Goal: Information Seeking & Learning: Learn about a topic

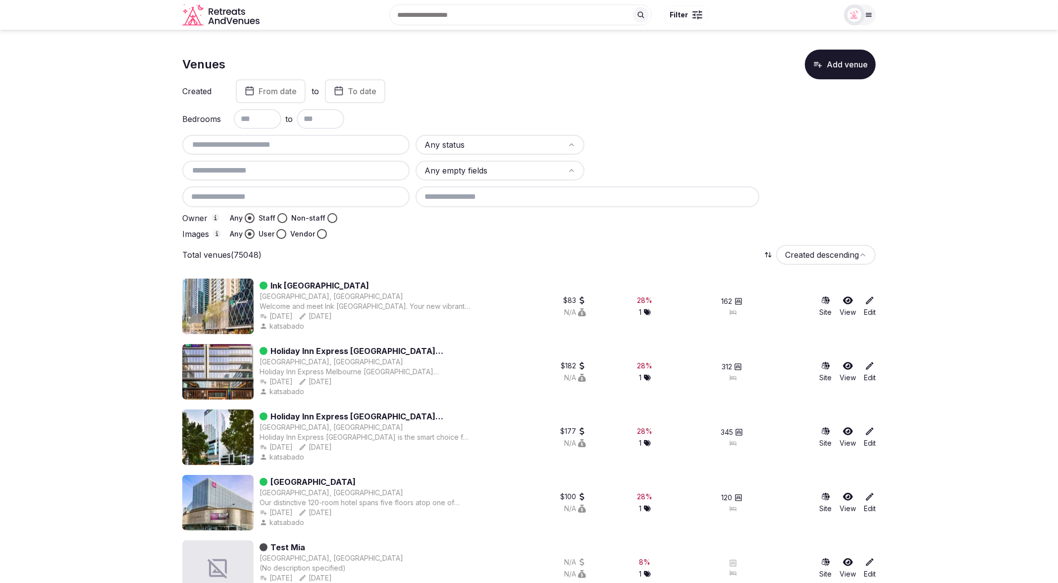
click at [266, 147] on input "text" at bounding box center [295, 145] width 219 height 12
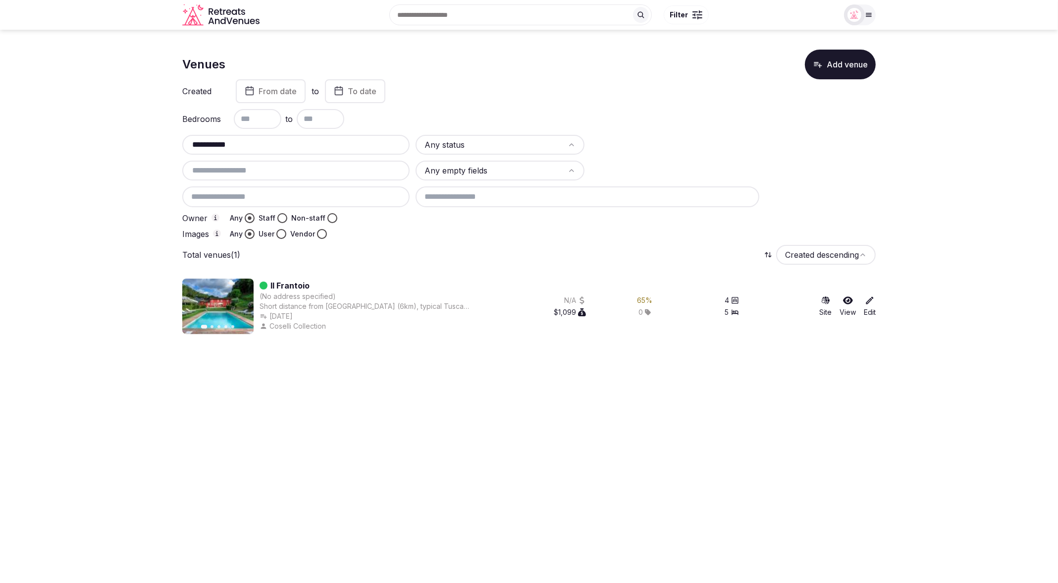
type input "**********"
drag, startPoint x: 640, startPoint y: 386, endPoint x: 634, endPoint y: 385, distance: 6.5
click at [639, 386] on html "**********" at bounding box center [529, 291] width 1058 height 583
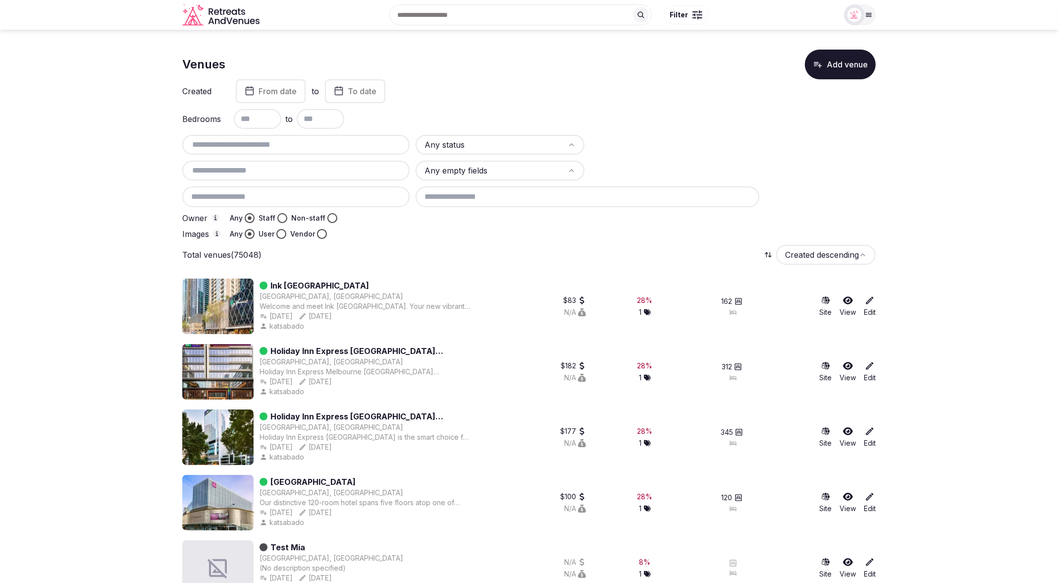
click at [270, 142] on input "text" at bounding box center [295, 145] width 219 height 12
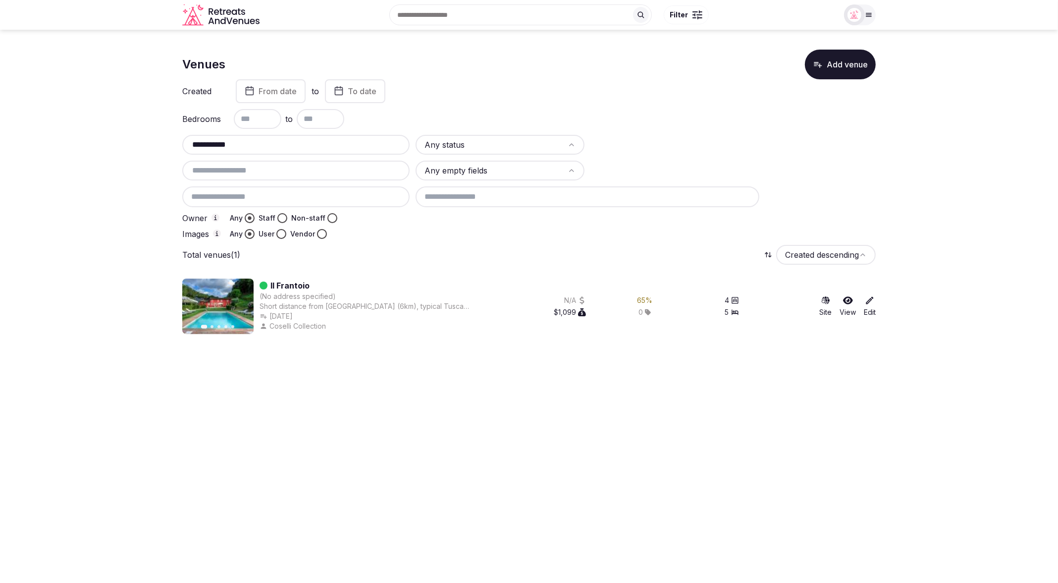
type input "**********"
click at [286, 284] on link "Il Frantoio" at bounding box center [289, 285] width 39 height 12
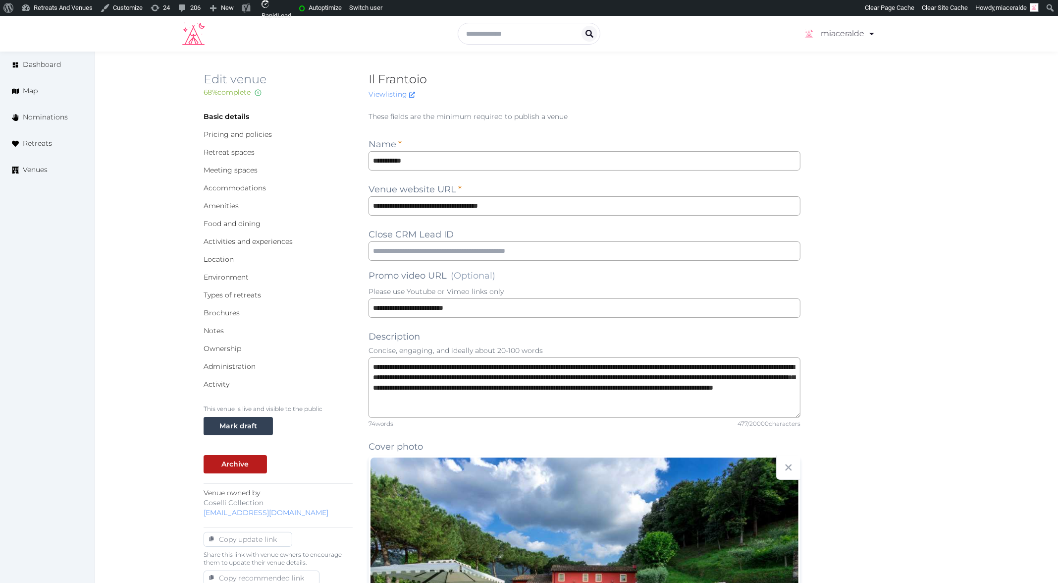
click at [213, 385] on link "Activity" at bounding box center [217, 383] width 26 height 9
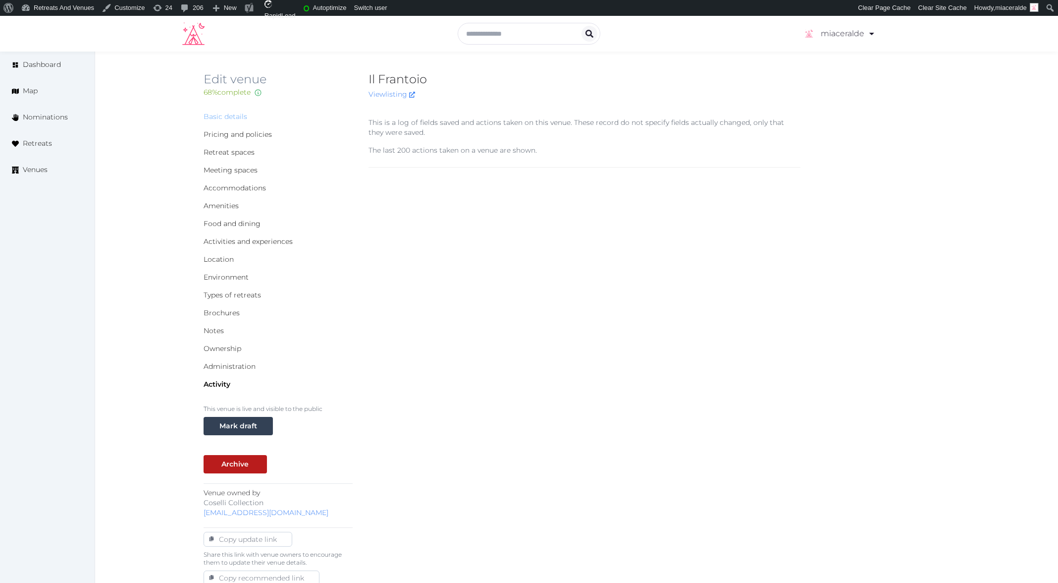
click at [225, 114] on link "Basic details" at bounding box center [226, 116] width 44 height 9
click at [137, 100] on div "Edit venue 68 % complete Fill out all the fields in your listing to increase it…" at bounding box center [576, 356] width 963 height 608
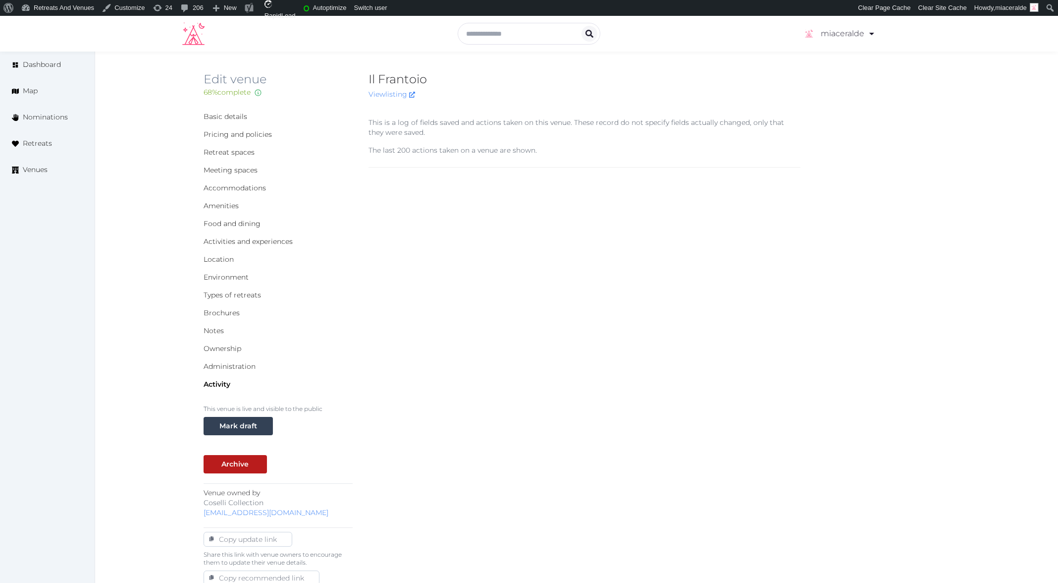
click at [434, 191] on div "This is a log of fields saved and actions taken on this venue. These record do …" at bounding box center [585, 376] width 432 height 534
click at [235, 116] on link "Basic details" at bounding box center [226, 116] width 44 height 9
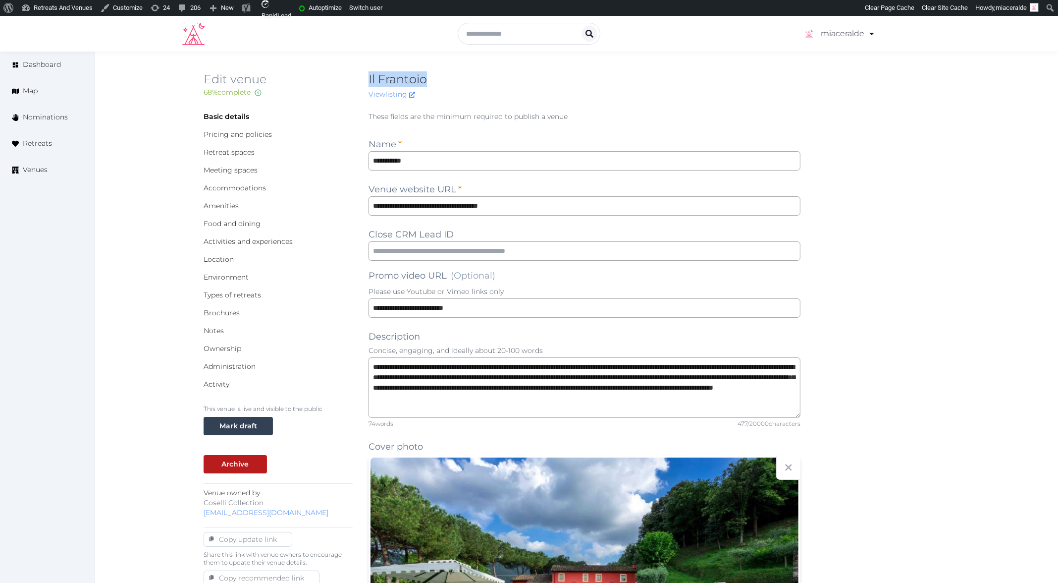
drag, startPoint x: 438, startPoint y: 80, endPoint x: 366, endPoint y: 76, distance: 72.4
click at [366, 76] on div "Edit venue 68 % complete Fill out all the fields in your listing to increase it…" at bounding box center [577, 90] width 746 height 38
copy h2 "Il Frantoio"
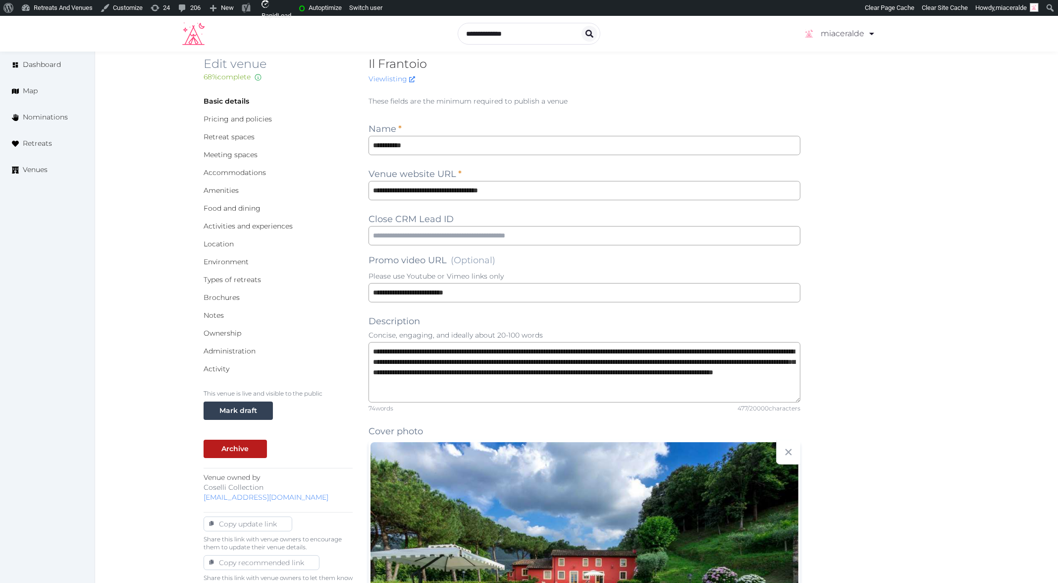
scroll to position [0, 0]
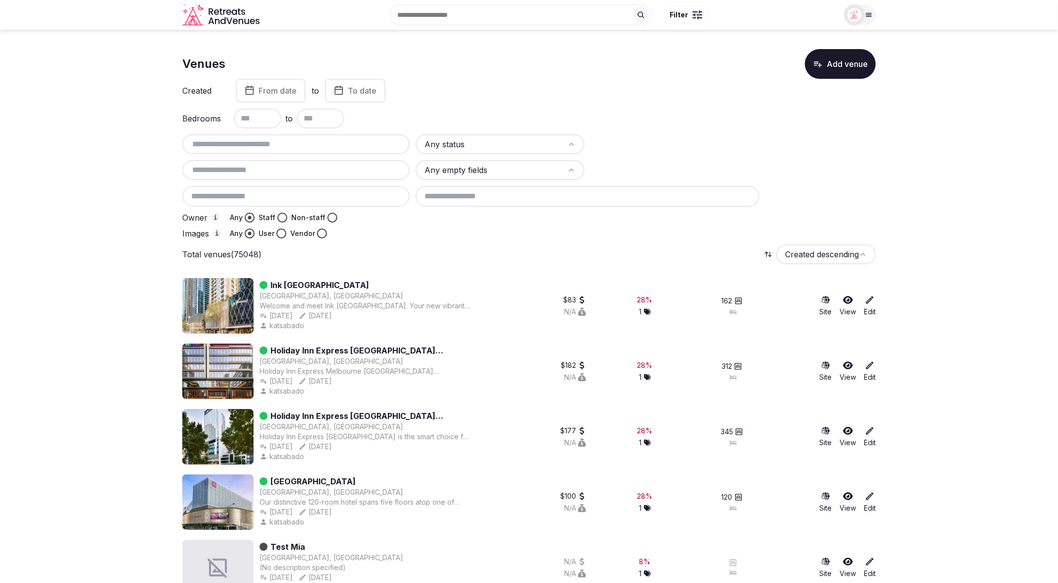
scroll to position [1, 0]
click at [303, 193] on input at bounding box center [295, 195] width 227 height 21
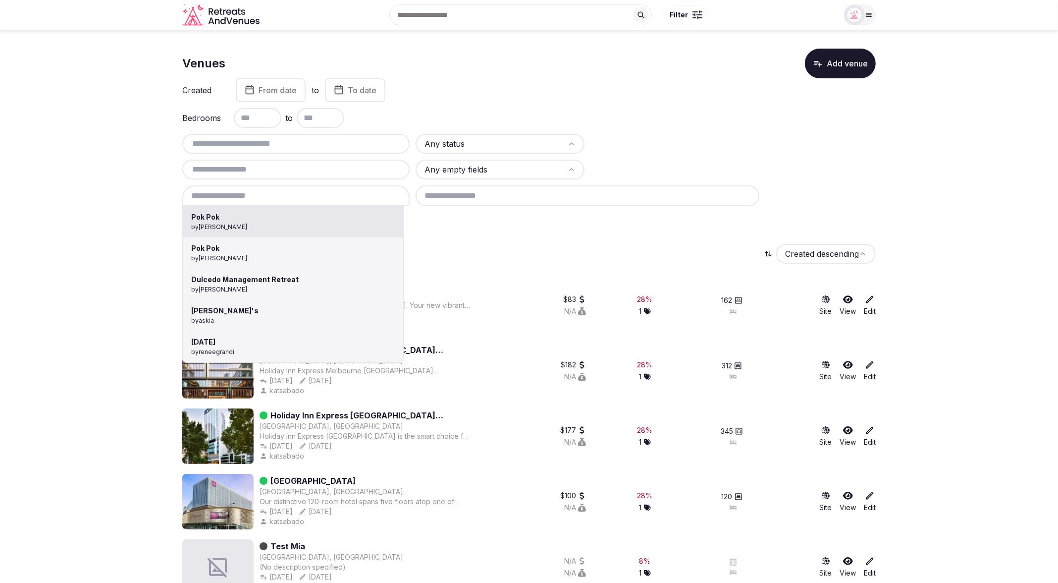
click at [314, 168] on div at bounding box center [529, 291] width 1058 height 583
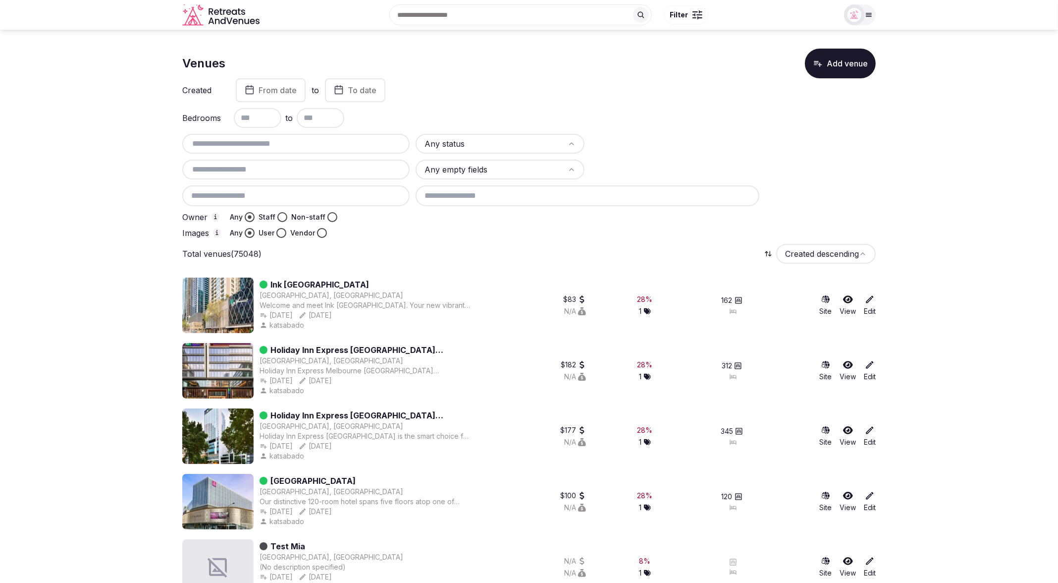
click at [322, 166] on input "text" at bounding box center [295, 169] width 219 height 12
click at [318, 151] on div at bounding box center [295, 145] width 227 height 20
click at [333, 144] on input "text" at bounding box center [295, 145] width 219 height 12
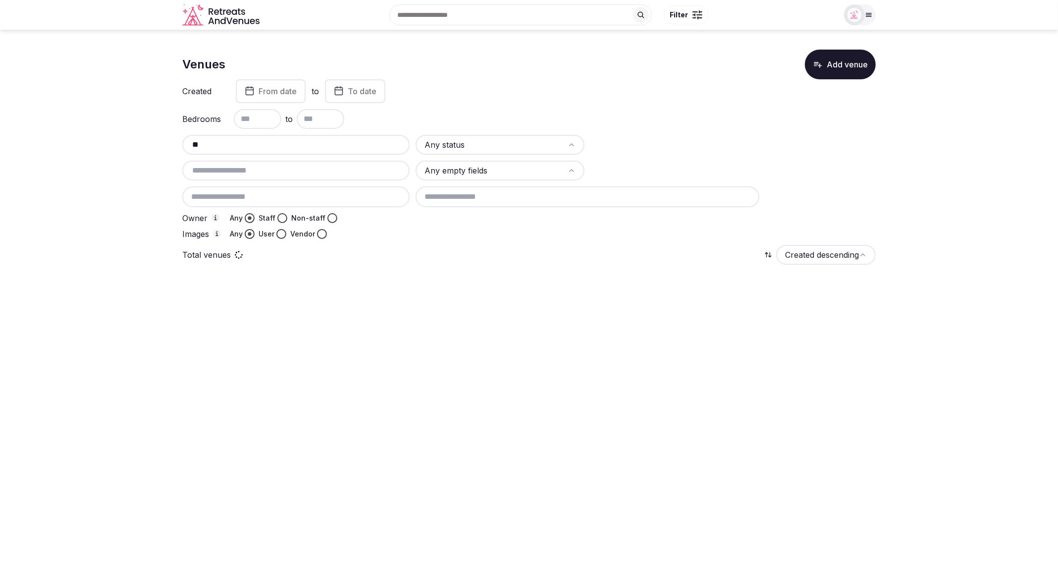
type input "*"
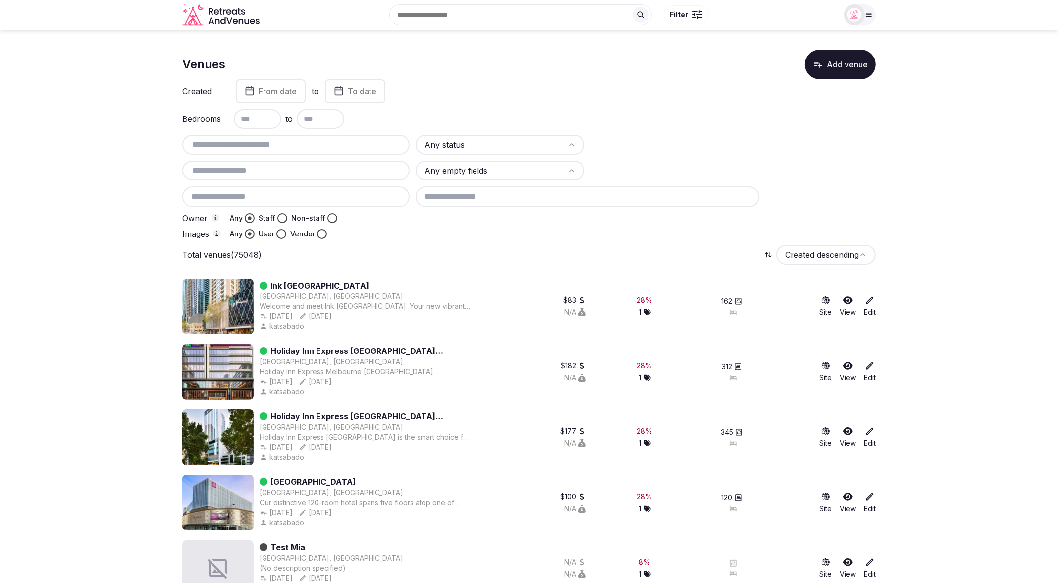
click at [259, 142] on input "text" at bounding box center [295, 145] width 219 height 12
paste input "**********"
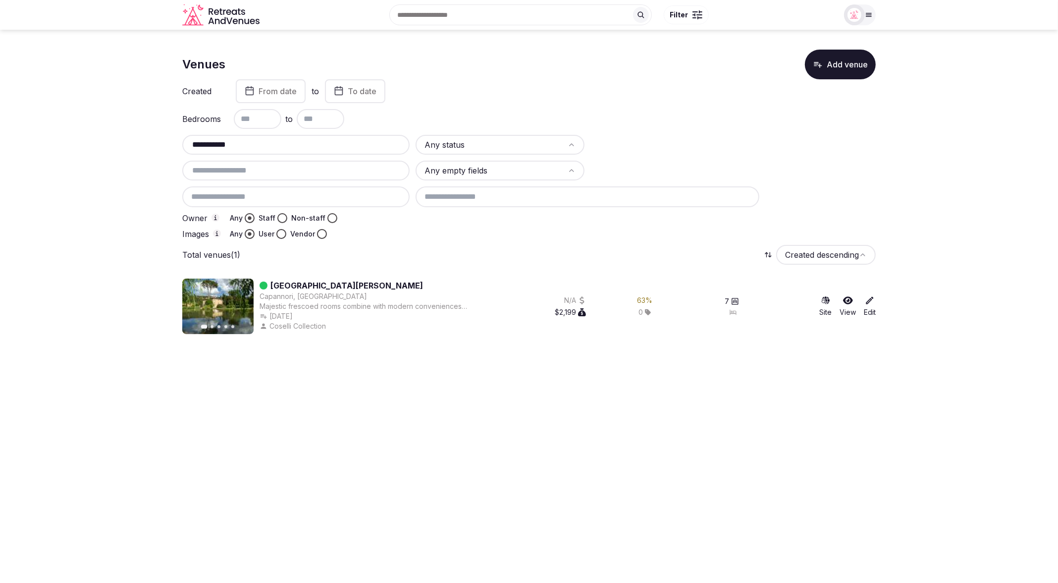
type input "**********"
click at [780, 155] on div "**********" at bounding box center [528, 187] width 693 height 104
click at [871, 178] on div "**********" at bounding box center [528, 187] width 693 height 104
click at [788, 117] on div "Bedrooms to" at bounding box center [528, 119] width 693 height 20
click at [504, 145] on html "**********" at bounding box center [529, 291] width 1058 height 583
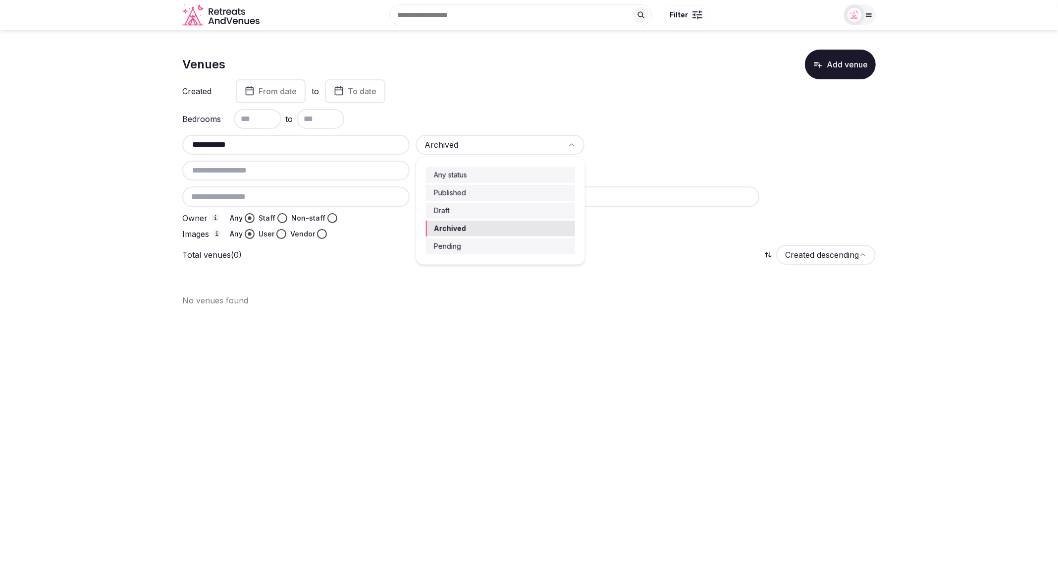
click at [459, 142] on html "**********" at bounding box center [529, 291] width 1058 height 583
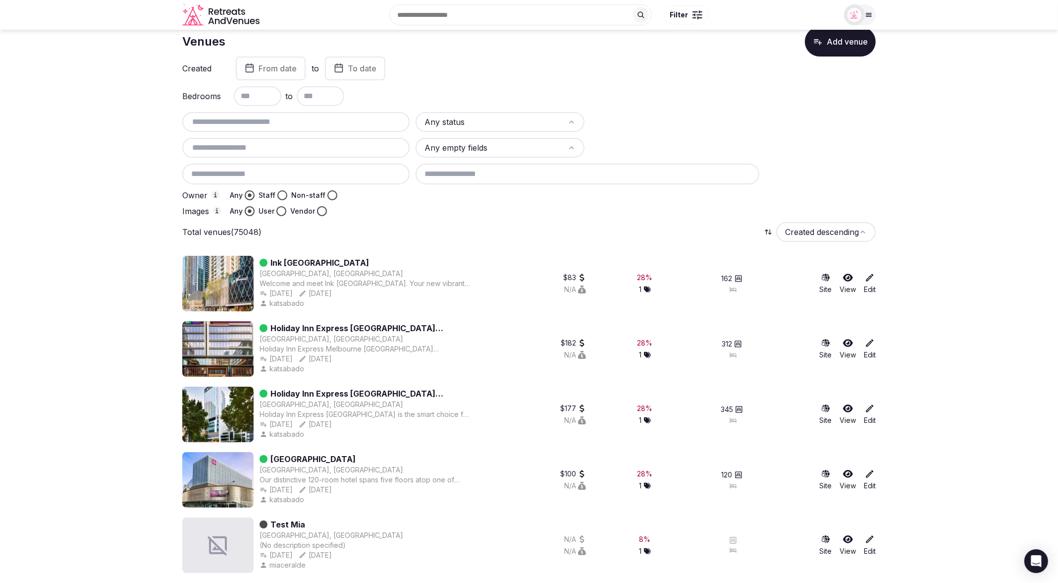
scroll to position [24, 0]
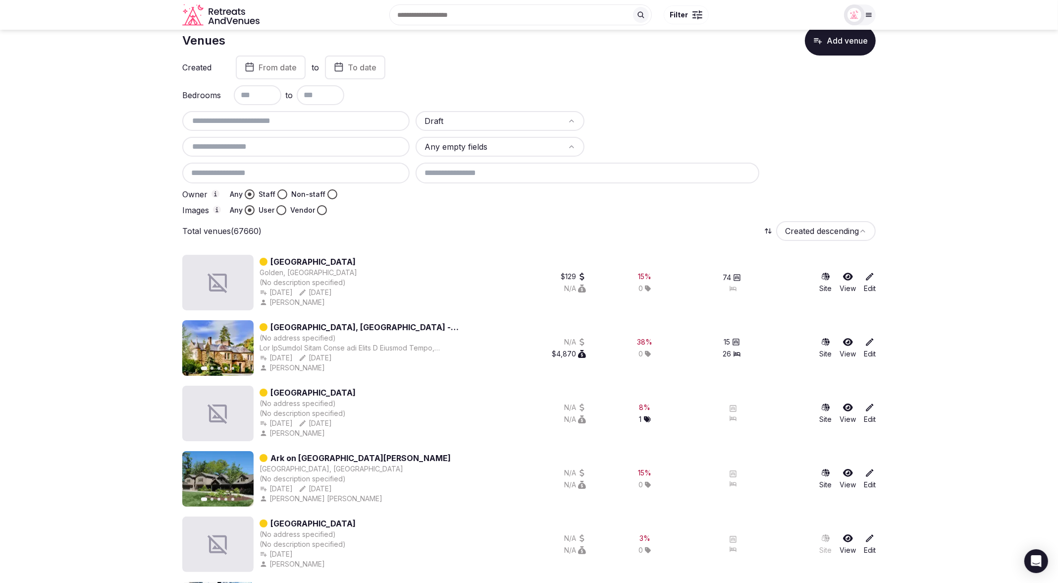
click at [280, 194] on button "Staff" at bounding box center [282, 194] width 10 height 10
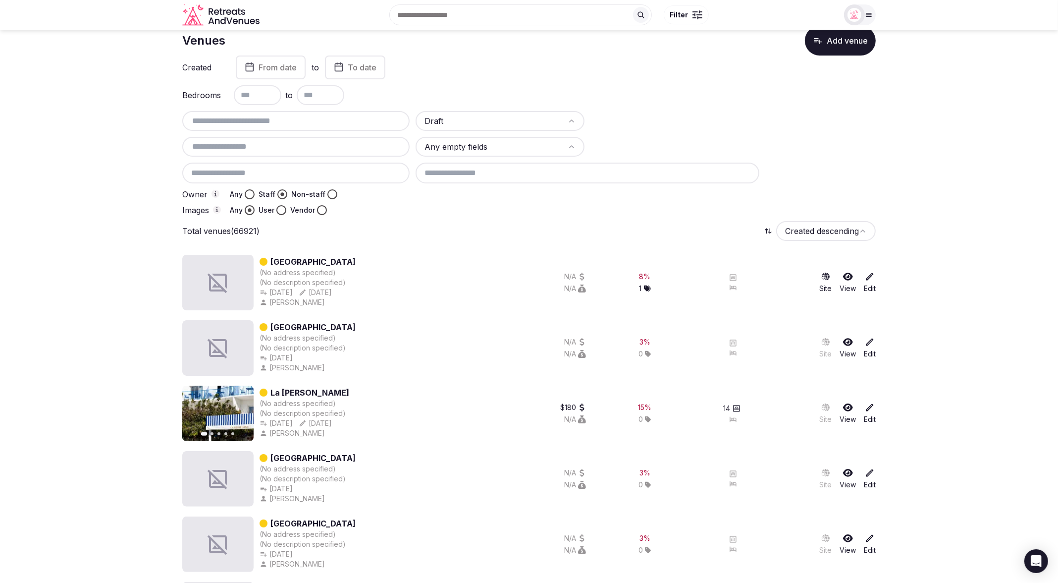
click at [250, 190] on button "Any" at bounding box center [250, 194] width 10 height 10
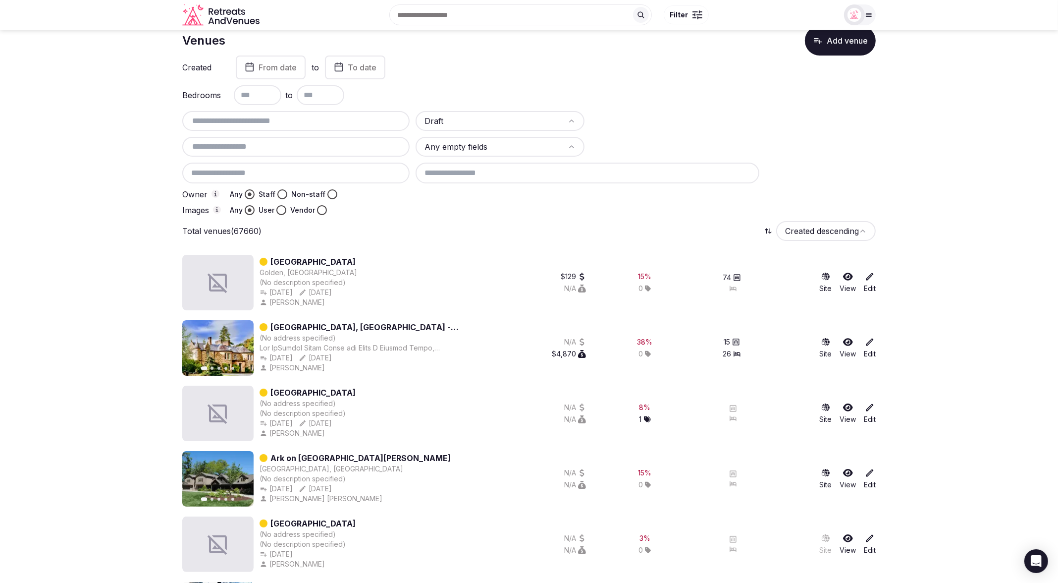
click at [324, 208] on button "Vendor" at bounding box center [322, 210] width 10 height 10
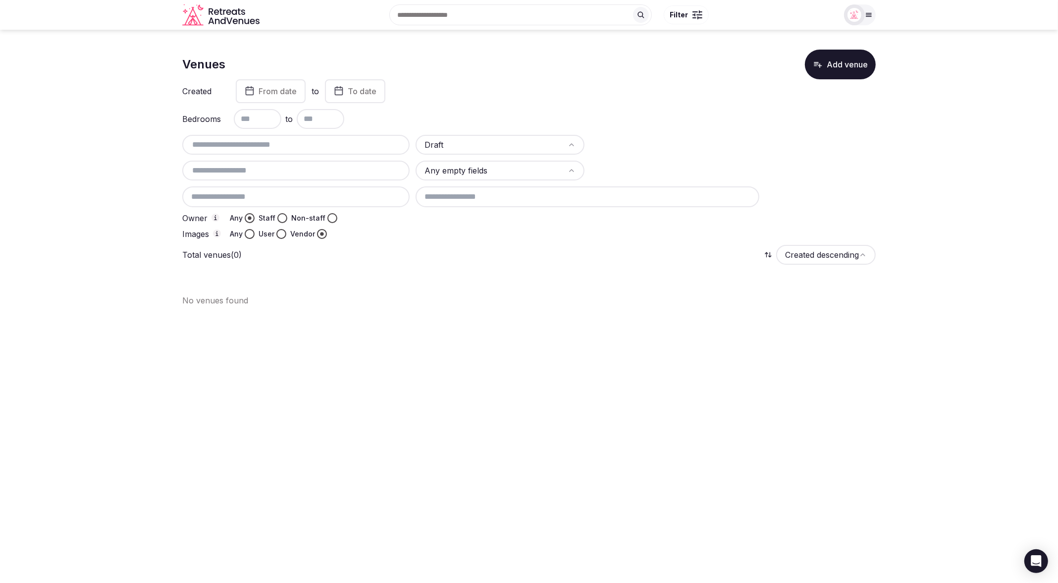
scroll to position [0, 0]
click at [249, 236] on button "Any" at bounding box center [250, 234] width 10 height 10
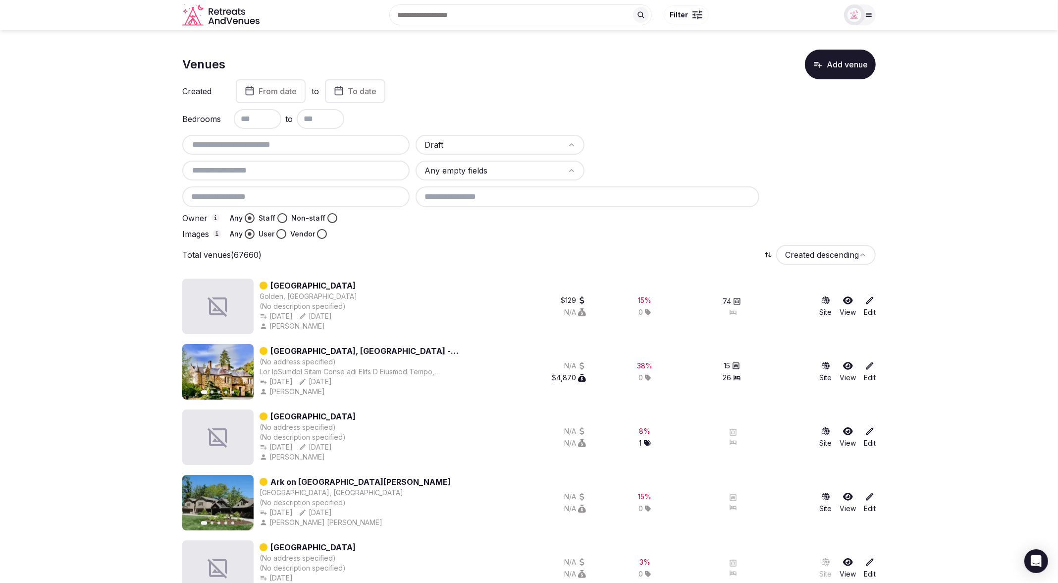
click at [327, 217] on button "Non-staff" at bounding box center [332, 218] width 10 height 10
click at [767, 255] on icon at bounding box center [768, 255] width 8 height 8
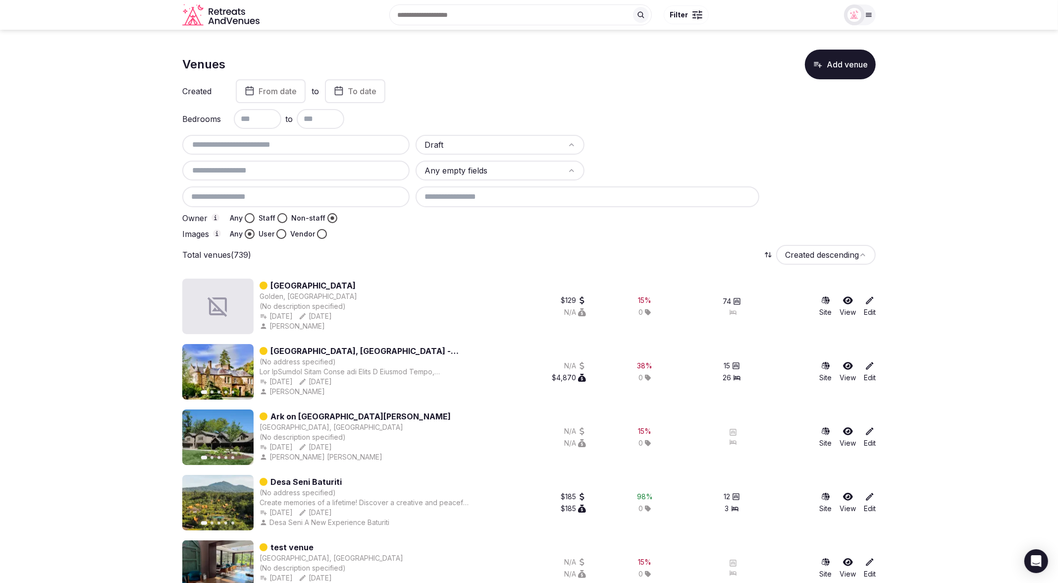
click at [769, 257] on icon at bounding box center [768, 255] width 8 height 8
click at [768, 255] on icon at bounding box center [768, 255] width 6 height 4
click at [683, 259] on div "Total venues (739) Created descending" at bounding box center [528, 255] width 693 height 20
click at [701, 284] on div "15 % 0" at bounding box center [645, 305] width 114 height 55
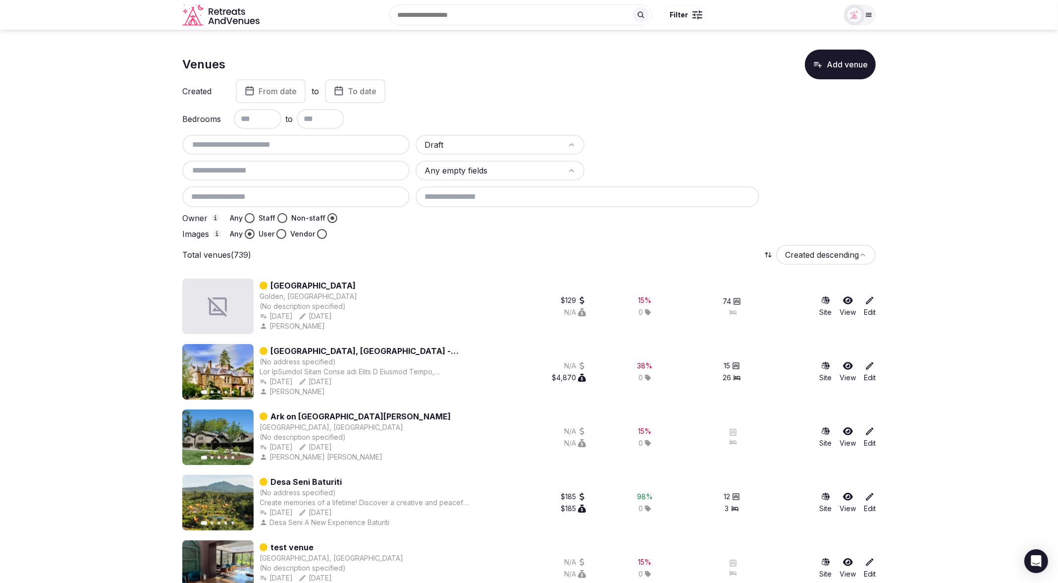
click at [248, 219] on button "Any" at bounding box center [250, 218] width 10 height 10
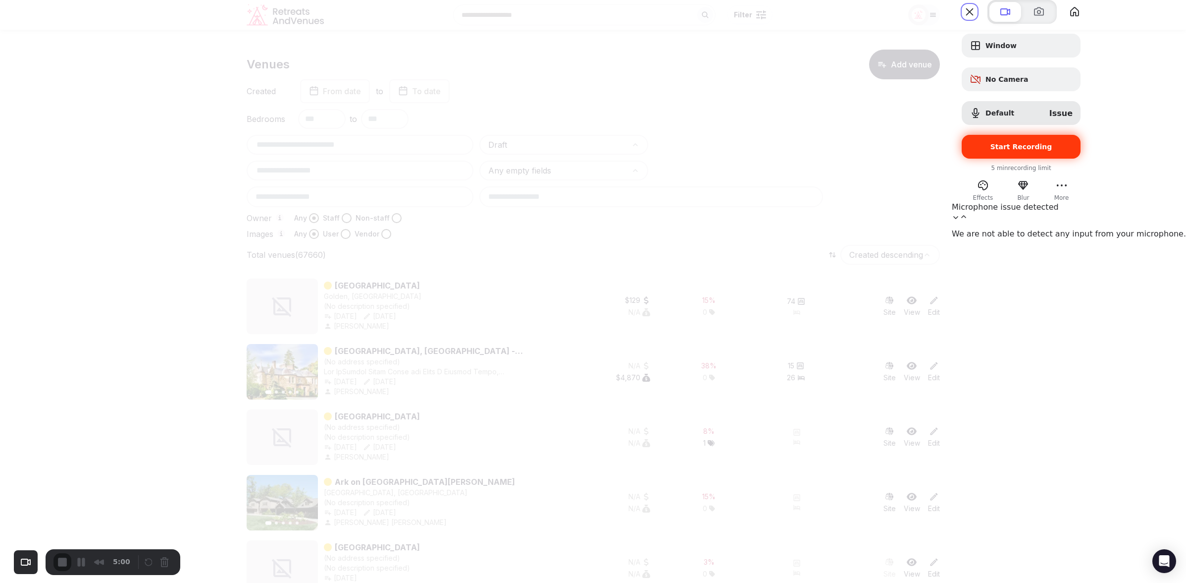
click at [1053, 151] on span "Start Recording" at bounding box center [1022, 147] width 62 height 8
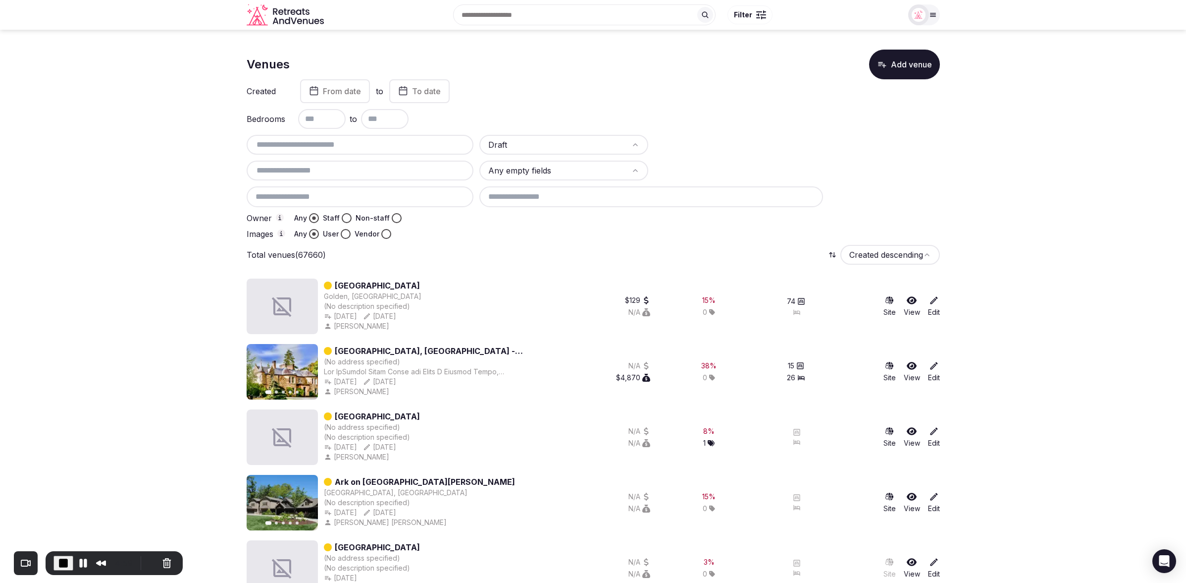
click at [491, 261] on div "Total venues (67660) Created descending" at bounding box center [593, 255] width 693 height 20
click at [573, 264] on div "Total venues (67660) Created descending" at bounding box center [593, 255] width 693 height 20
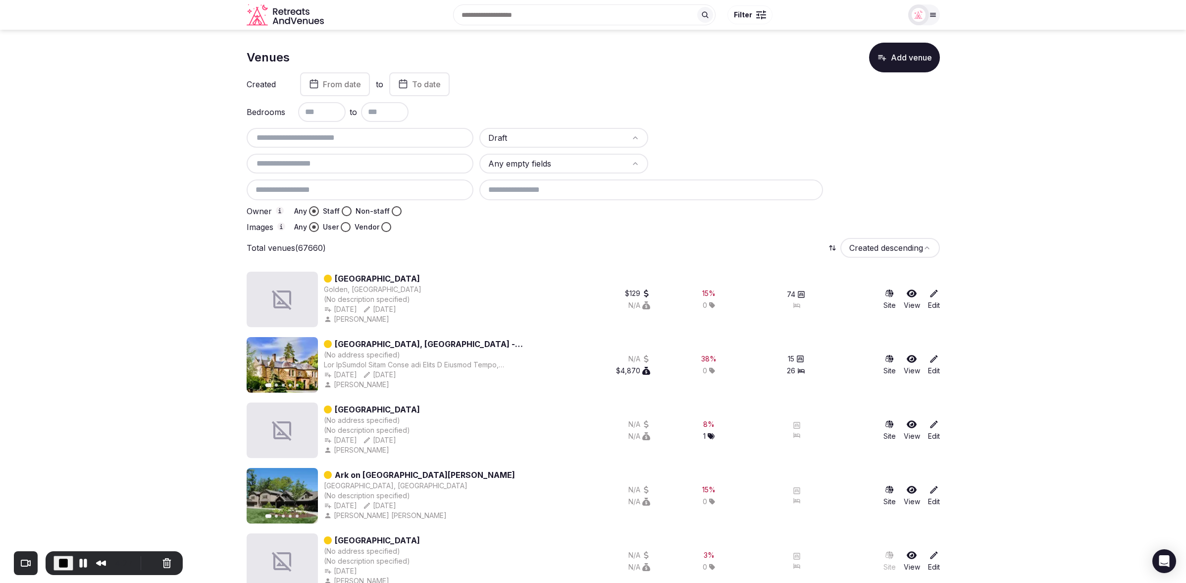
scroll to position [5, 0]
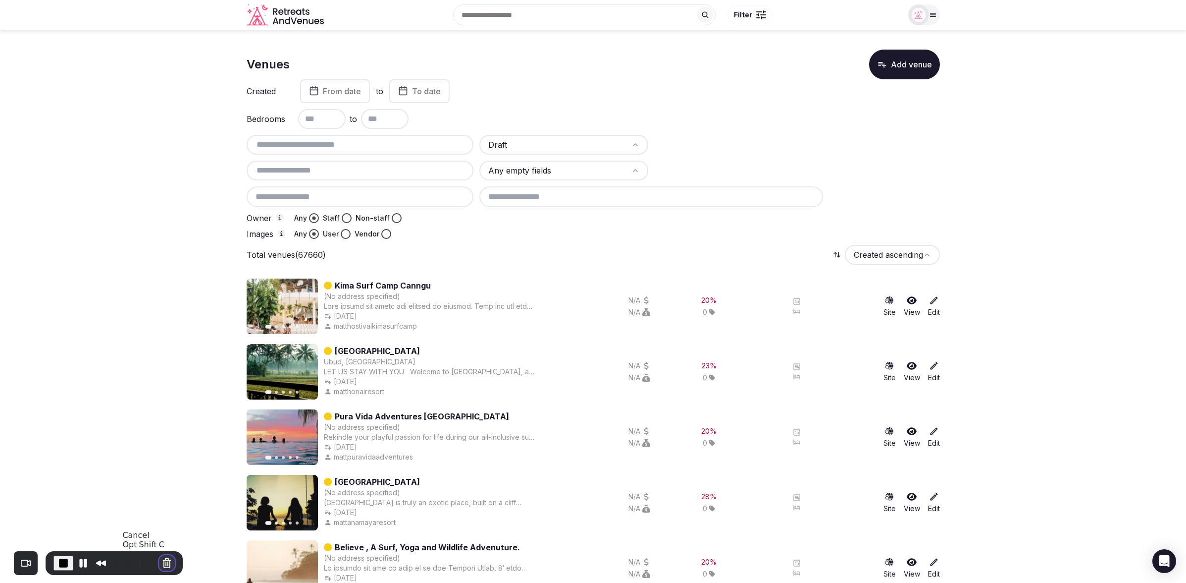
click at [163, 563] on button "Cancel Recording" at bounding box center [167, 563] width 16 height 16
drag, startPoint x: 679, startPoint y: 174, endPoint x: 655, endPoint y: 172, distance: 24.4
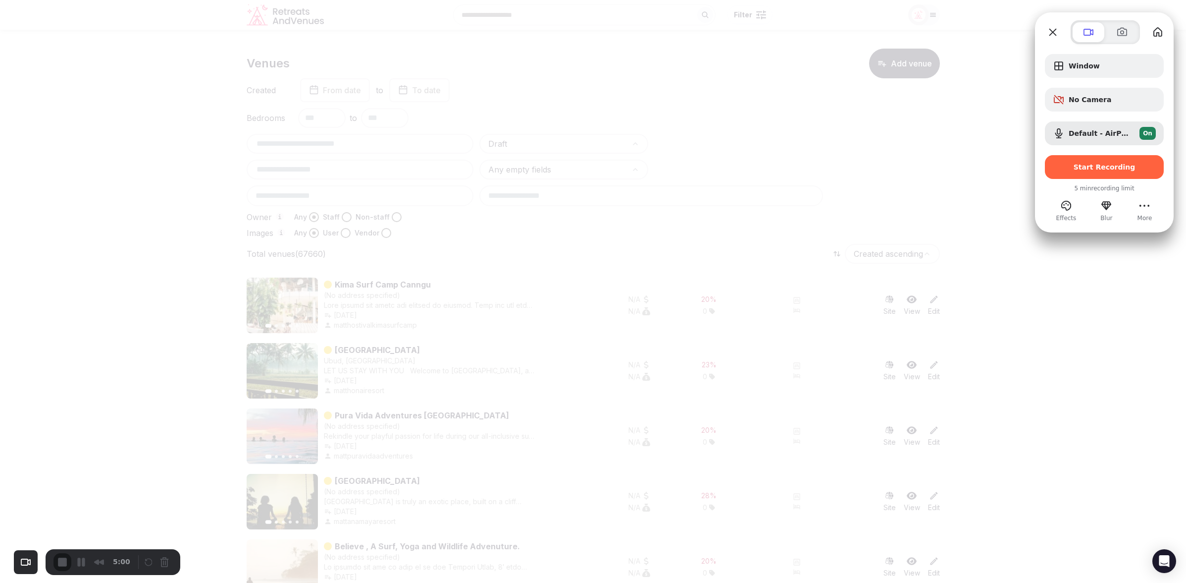
scroll to position [0, 0]
click at [1058, 166] on span "Start Recording" at bounding box center [1105, 167] width 62 height 8
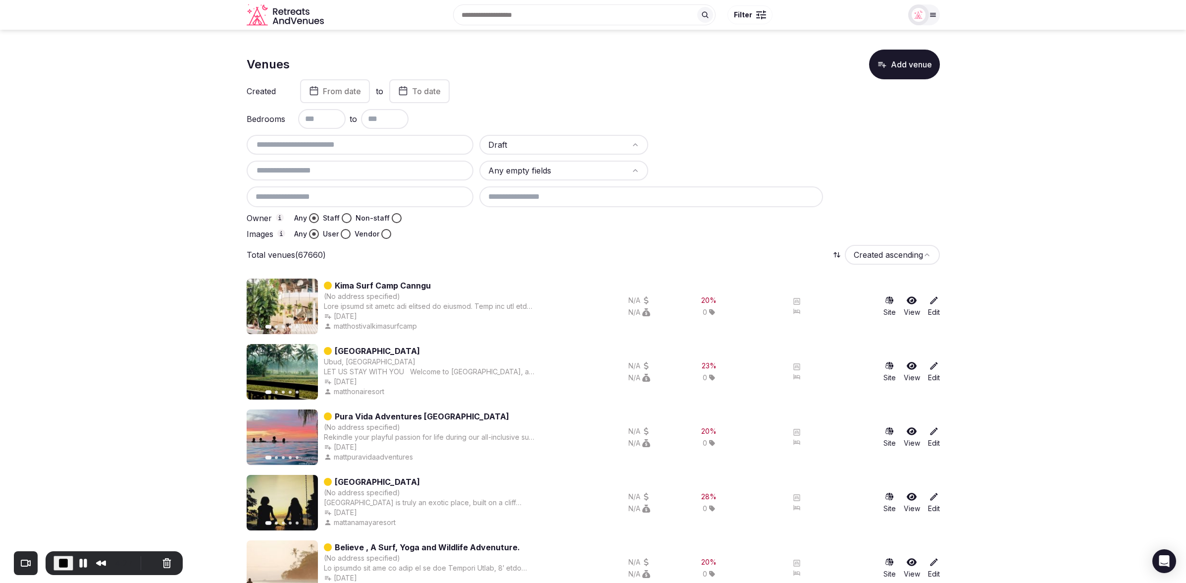
click at [646, 257] on div "Total venues (67660) Created ascending" at bounding box center [593, 255] width 693 height 20
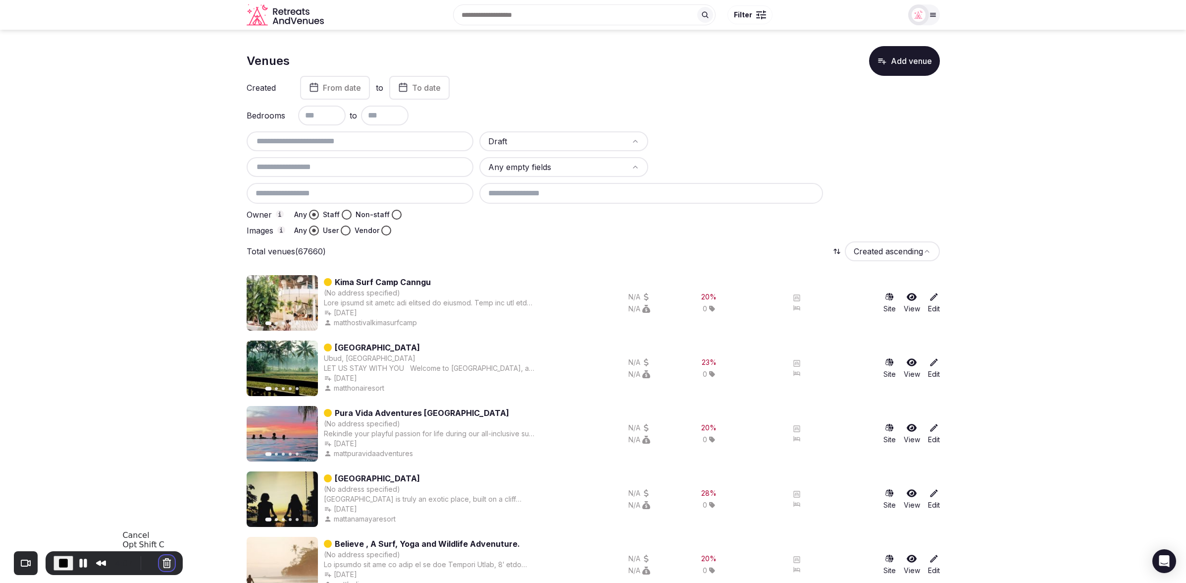
click at [161, 562] on button "Cancel Recording" at bounding box center [167, 563] width 16 height 16
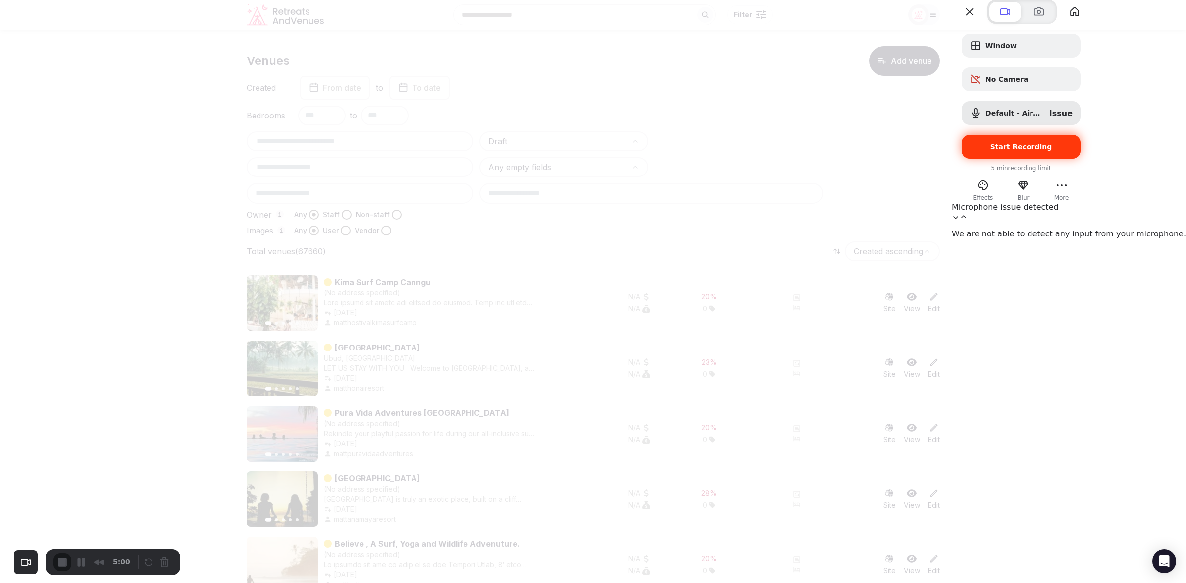
click at [1053, 151] on span "Start Recording" at bounding box center [1022, 147] width 62 height 8
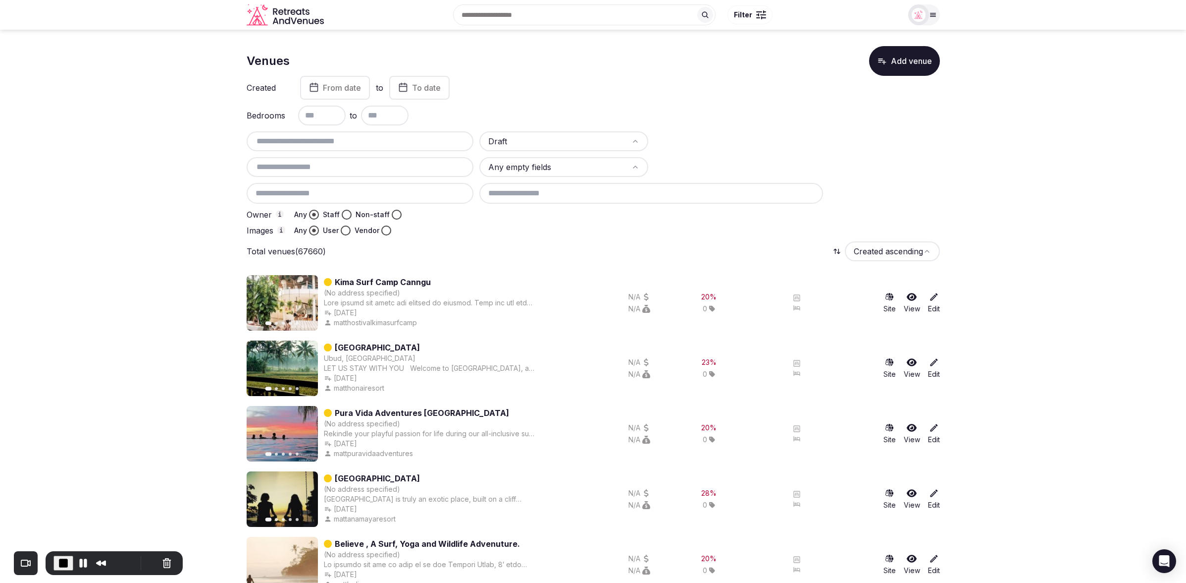
scroll to position [3, 0]
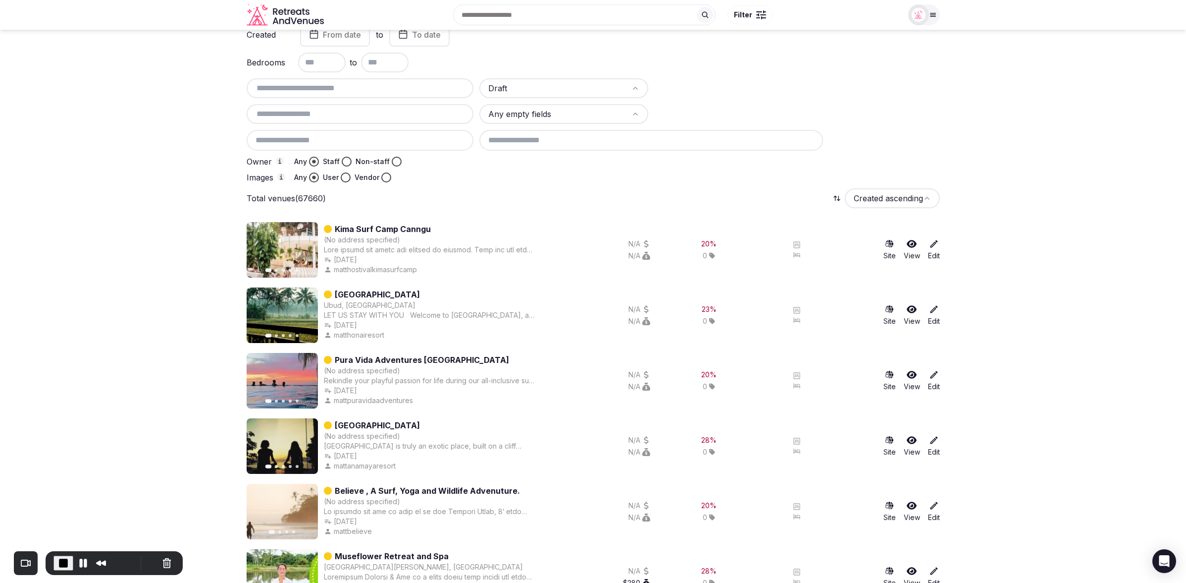
scroll to position [0, 0]
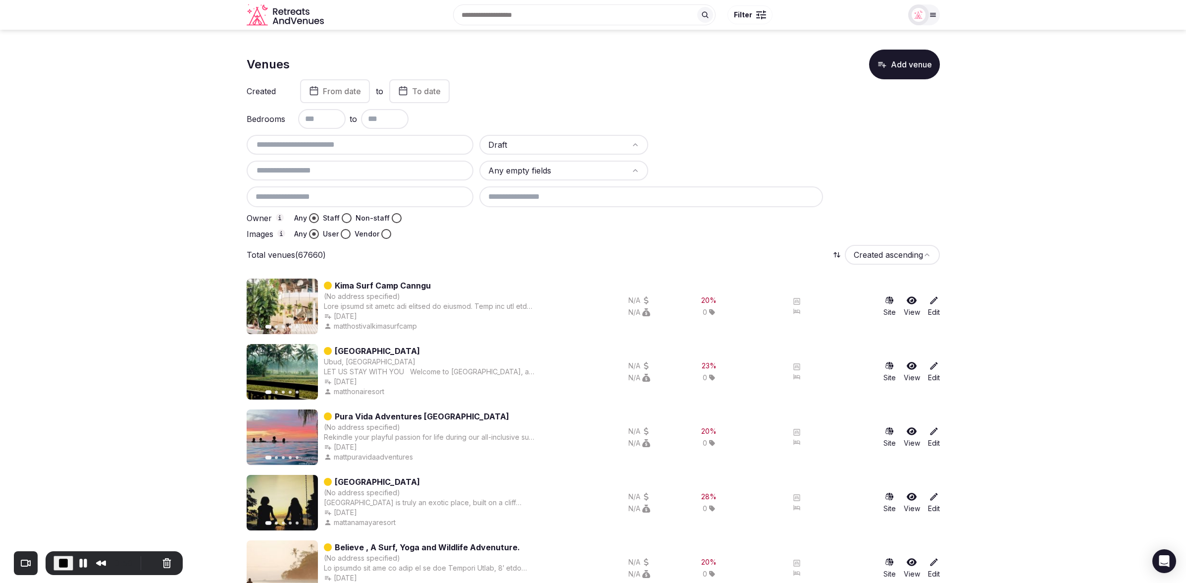
click at [710, 281] on div "20 % 0" at bounding box center [709, 305] width 114 height 55
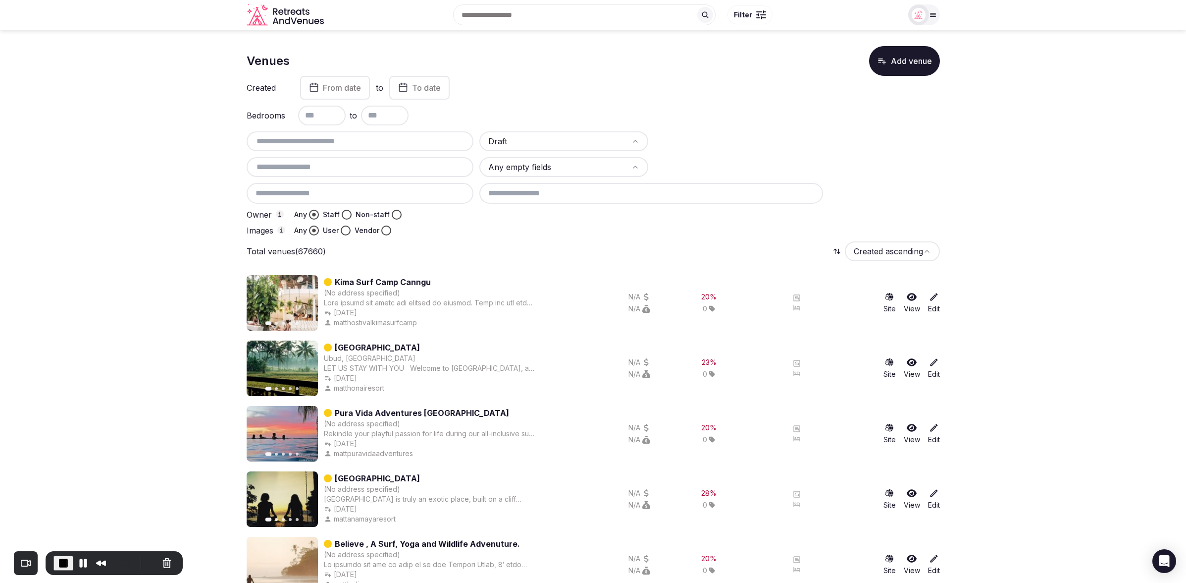
scroll to position [4, 0]
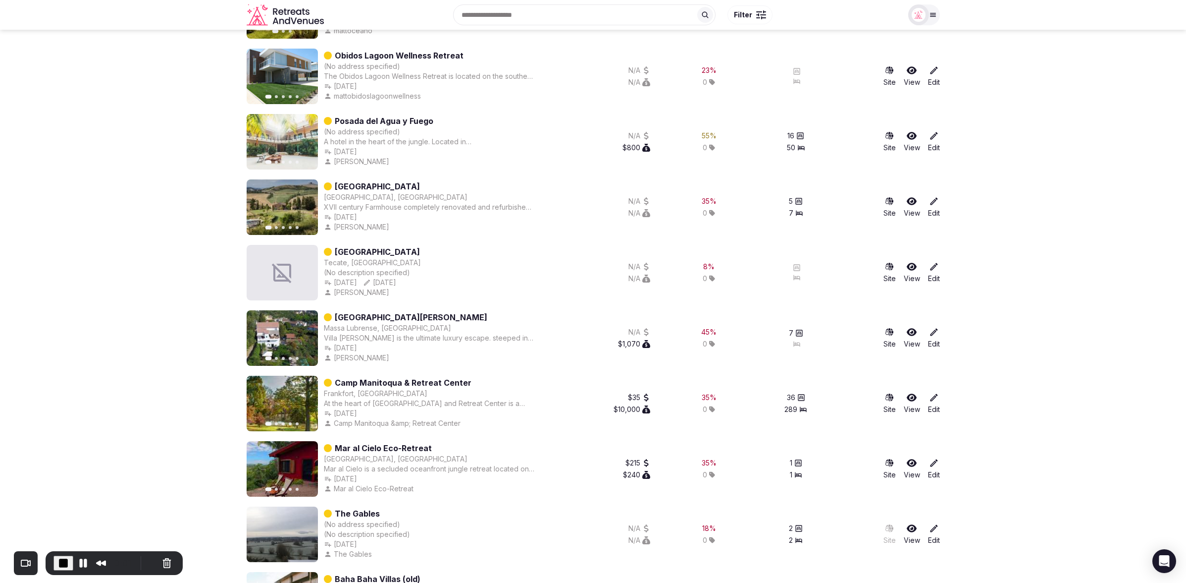
scroll to position [1324, 0]
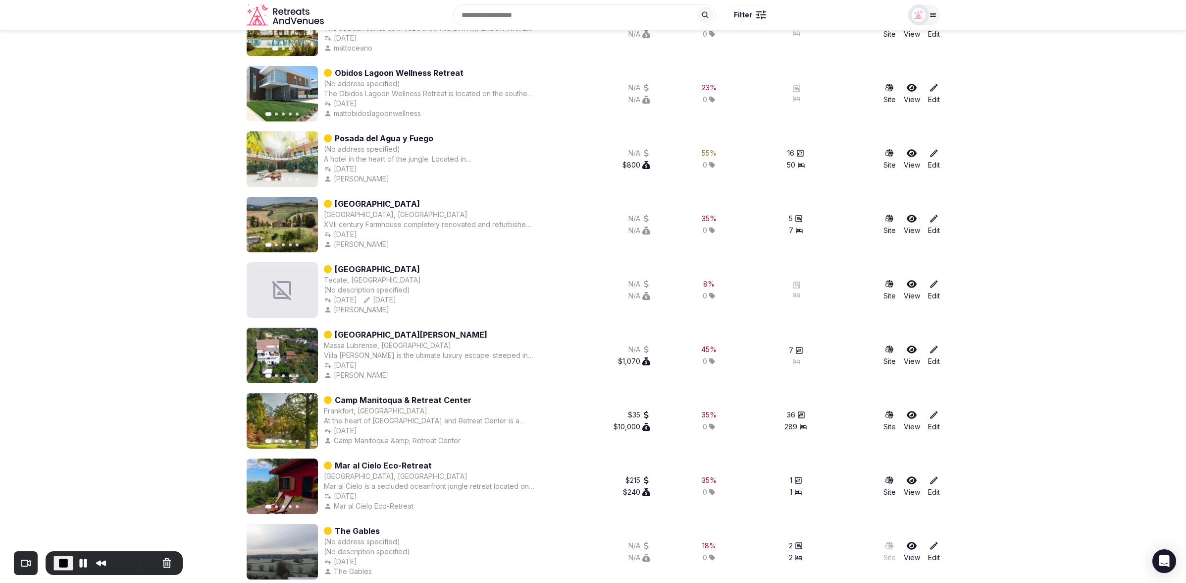
click at [1058, 374] on section "Venues Add venue Created From date to To date Bedrooms to Draft Any empty field…" at bounding box center [593, 164] width 1186 height 2916
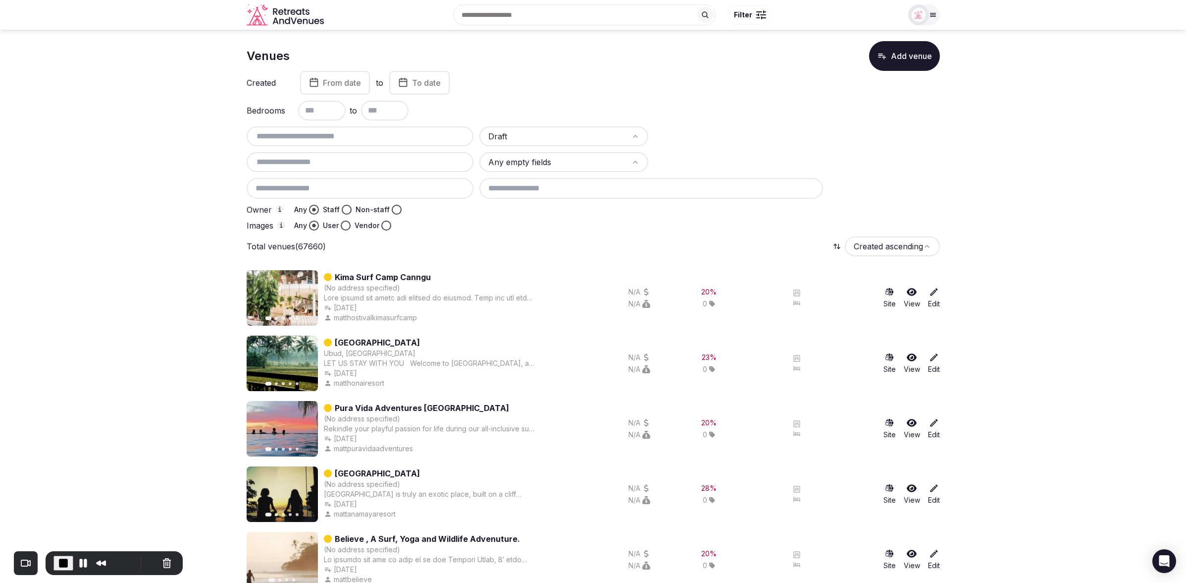
scroll to position [0, 0]
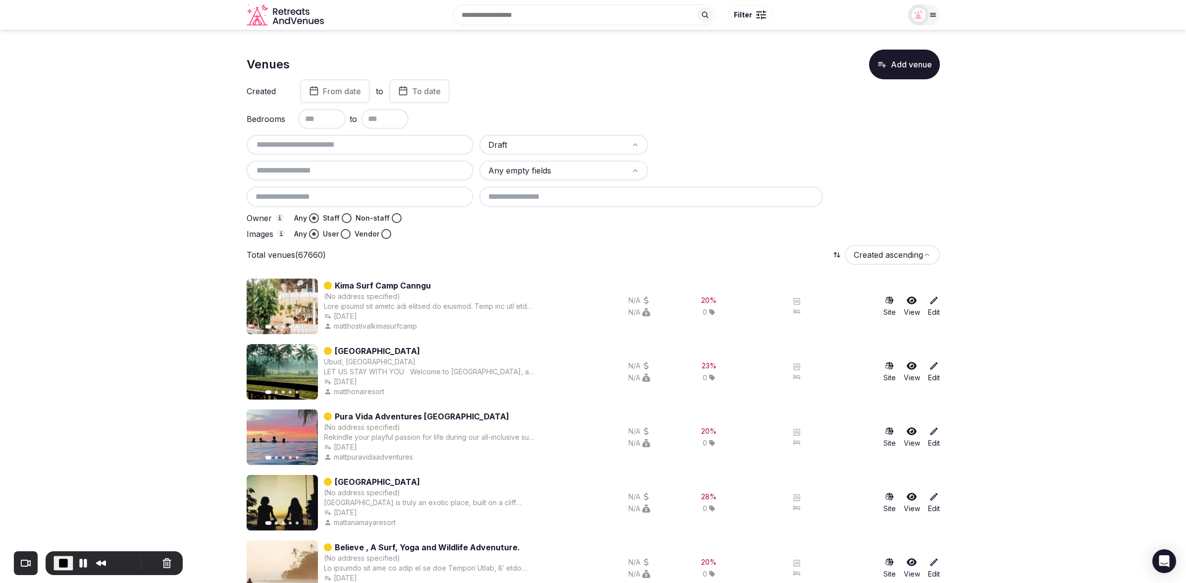
click at [604, 249] on div "Total venues (67660) Created ascending" at bounding box center [593, 255] width 693 height 20
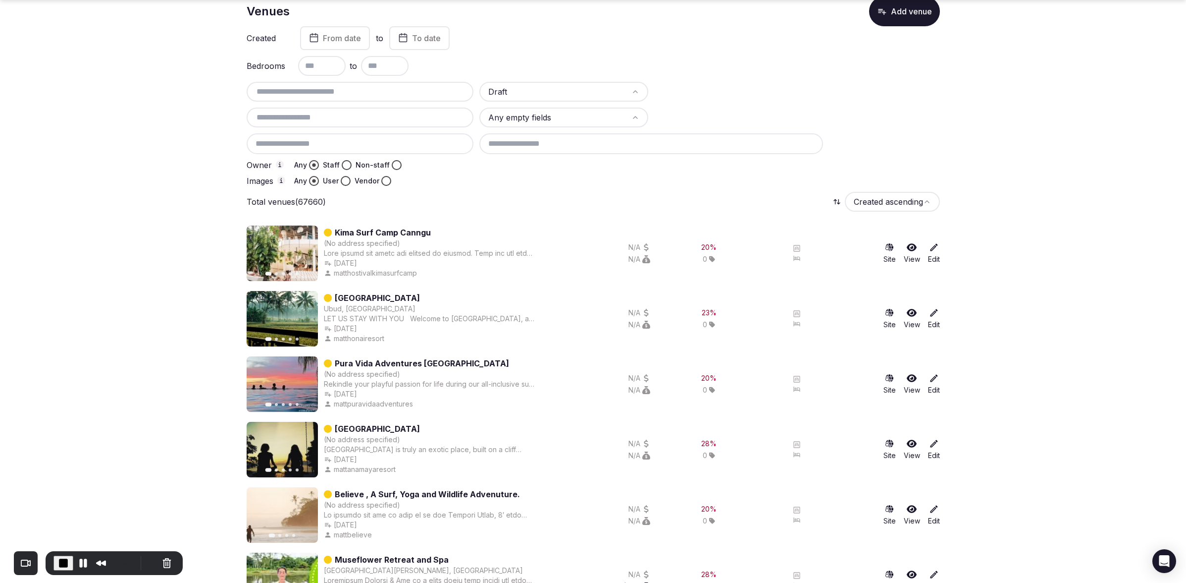
scroll to position [66, 0]
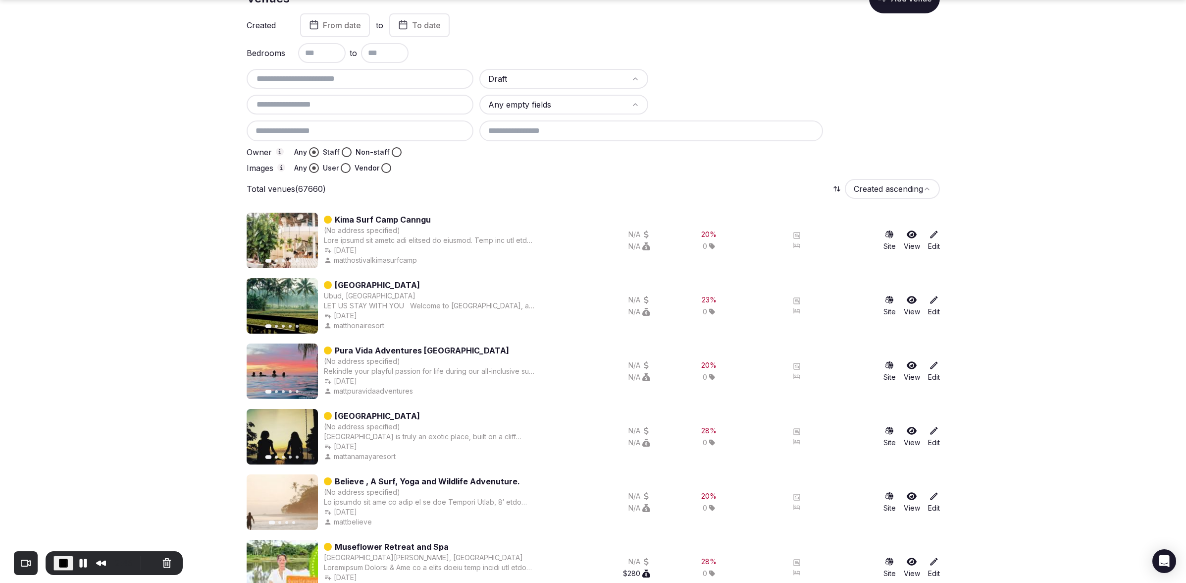
click at [586, 219] on div "N/A N/A" at bounding box center [593, 240] width 114 height 55
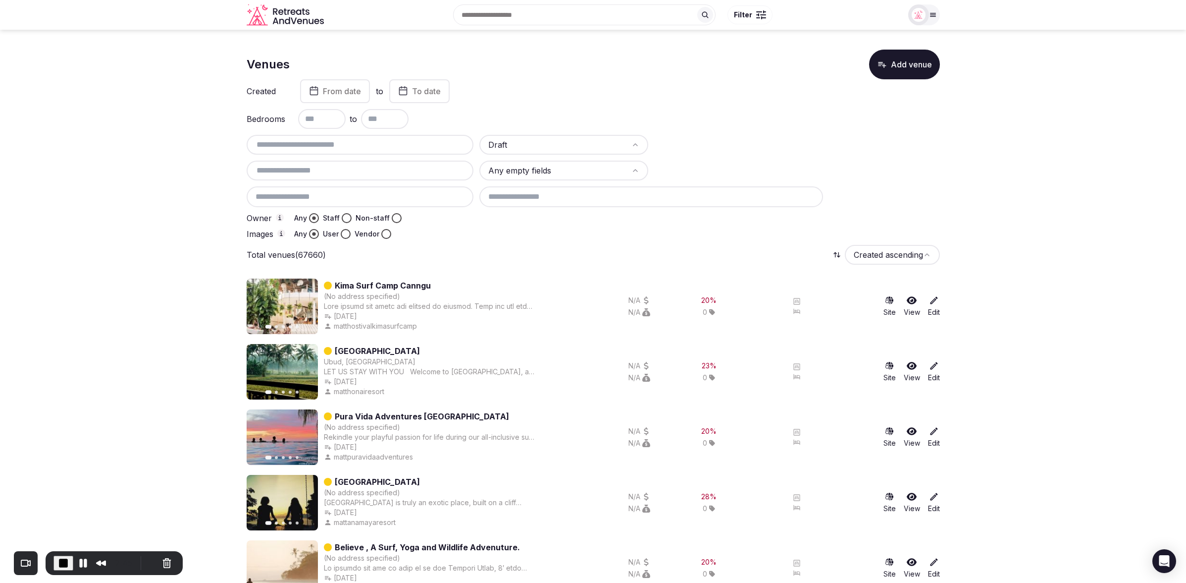
drag, startPoint x: 743, startPoint y: 236, endPoint x: 639, endPoint y: 181, distance: 116.8
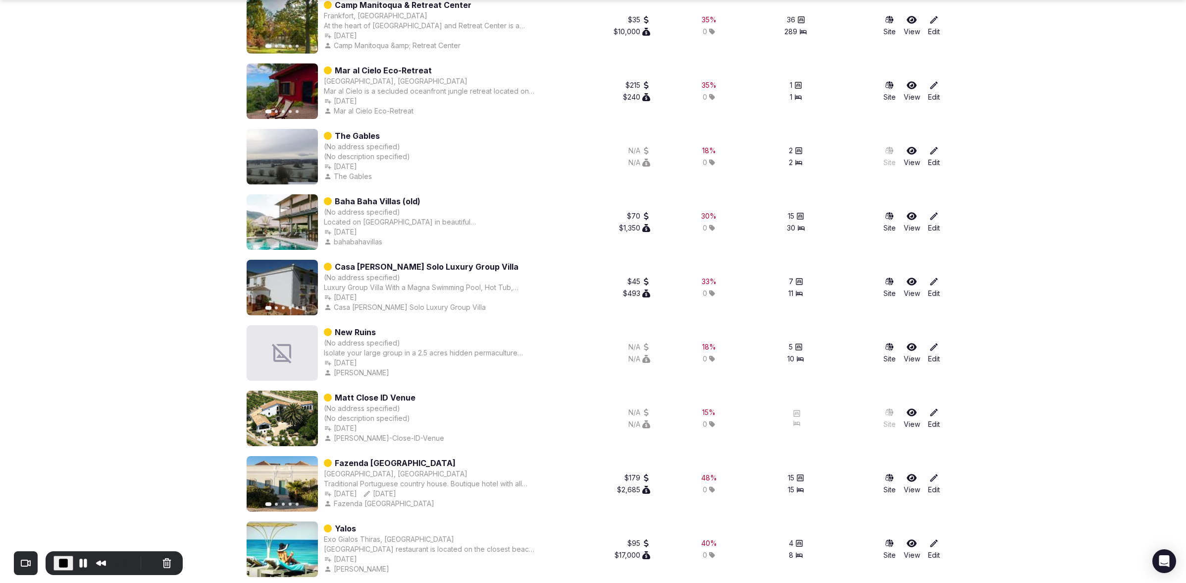
scroll to position [1729, 0]
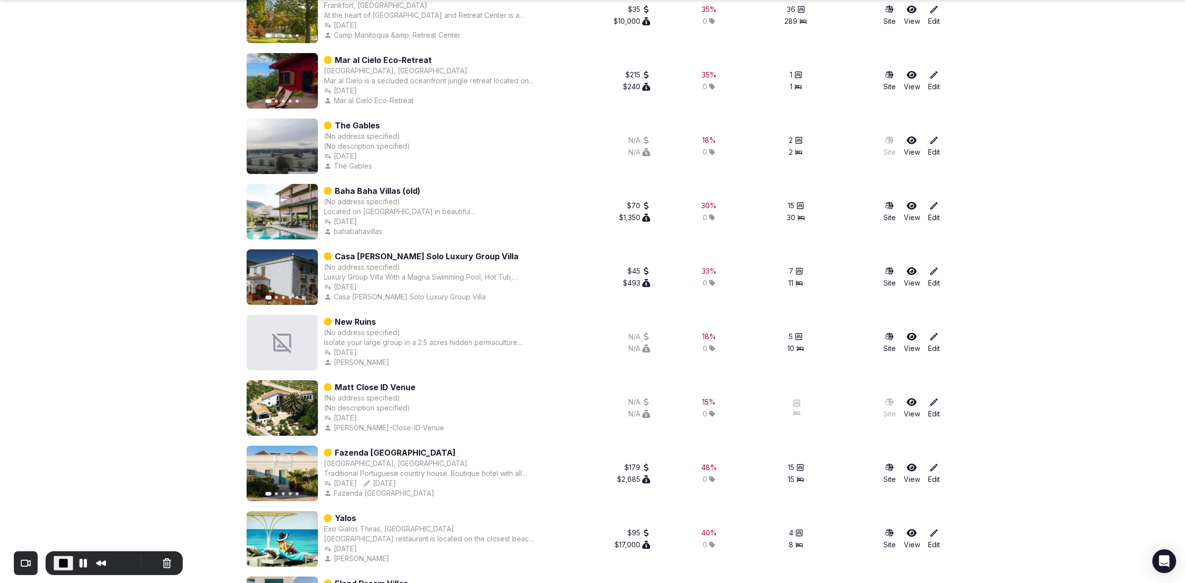
click at [1050, 433] on section "Venues Add venue Created From date to To date Bedrooms to Draft Any empty field…" at bounding box center [593, 411] width 1186 height 4223
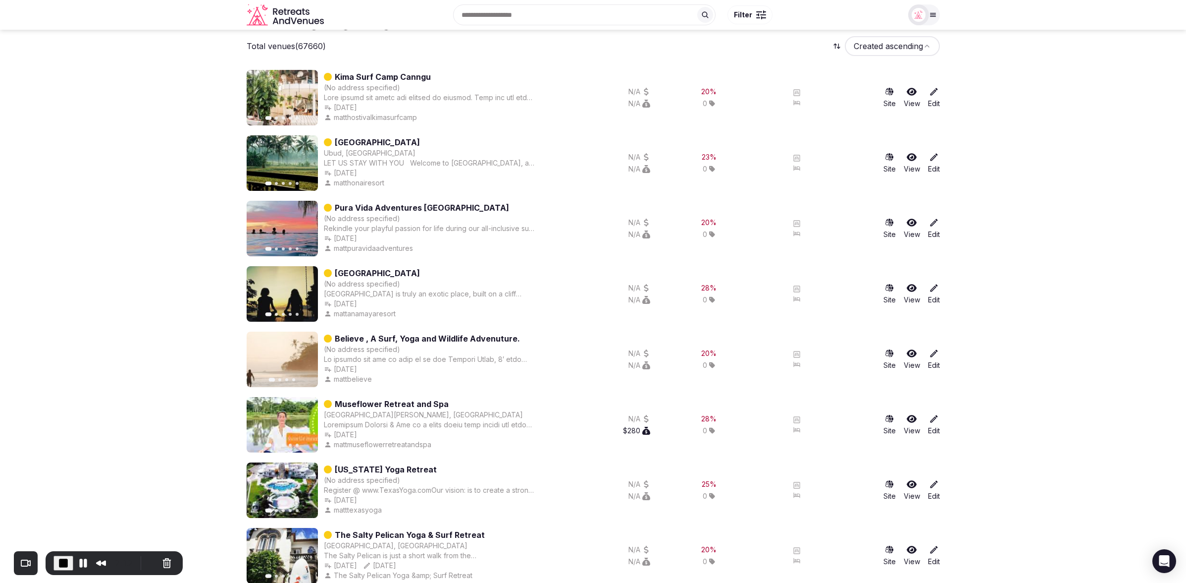
scroll to position [0, 0]
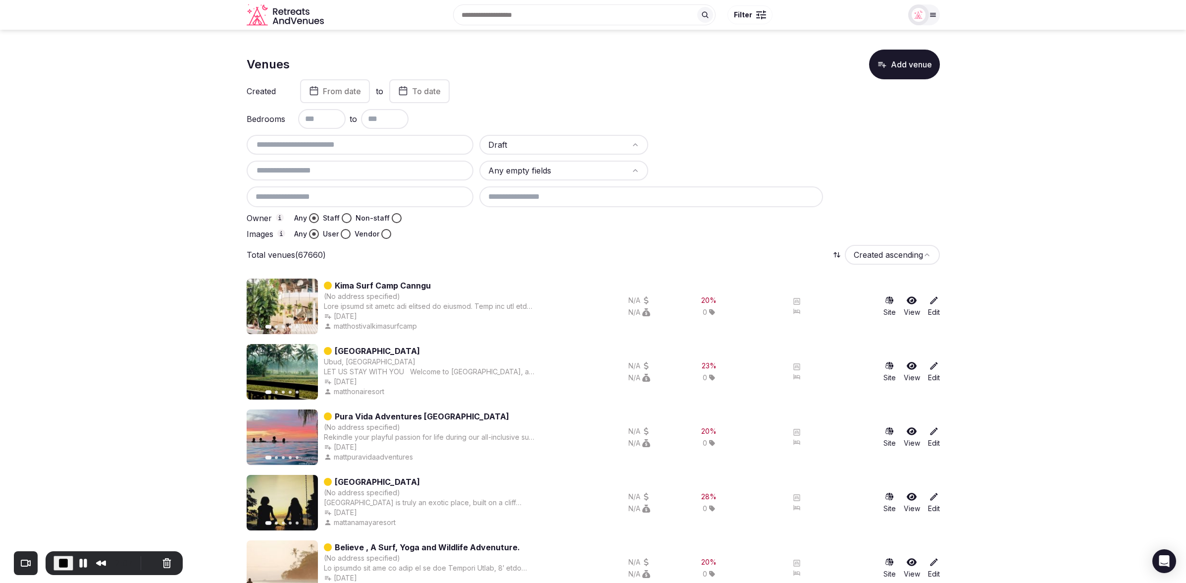
click at [458, 246] on div "Total venues (67660) Created ascending" at bounding box center [593, 255] width 693 height 20
click at [564, 248] on div "Total venues (67660) Created ascending" at bounding box center [593, 255] width 693 height 20
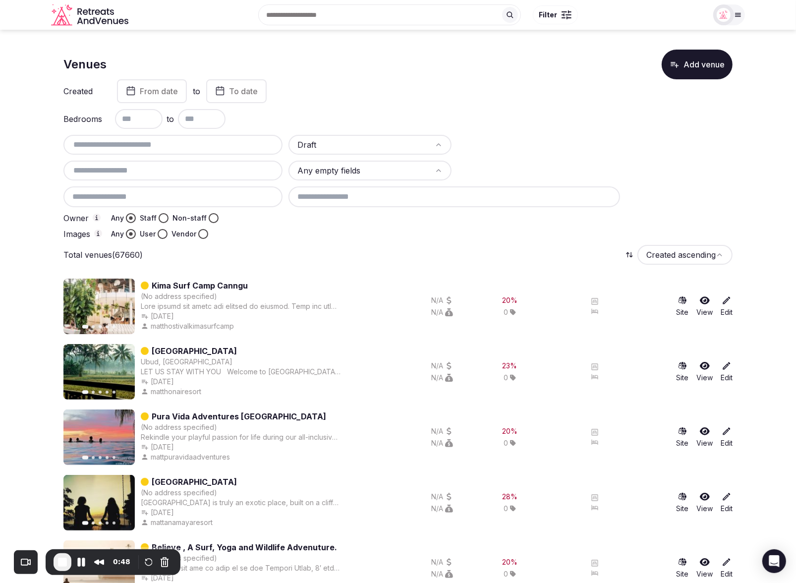
click at [474, 259] on div "Total venues (67660) Created ascending" at bounding box center [397, 255] width 669 height 20
click at [377, 233] on div at bounding box center [510, 234] width 444 height 10
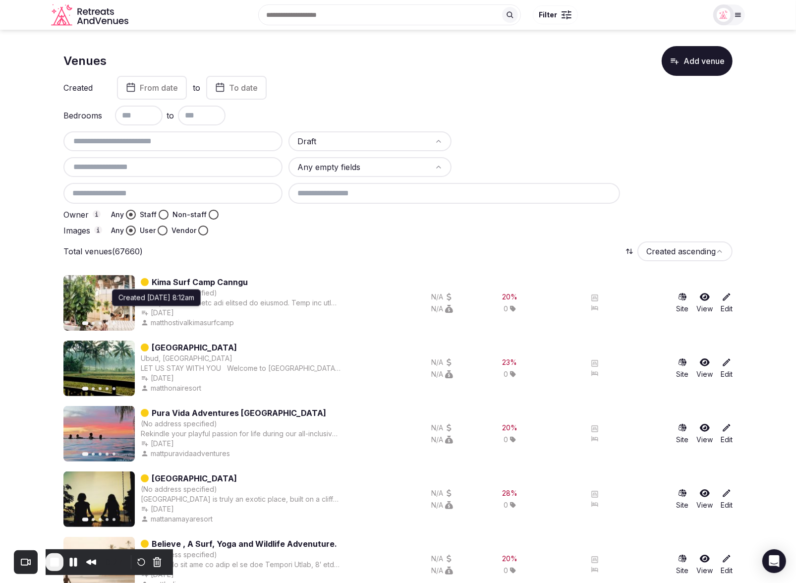
scroll to position [4, 0]
click at [336, 253] on div "Total venues (67660) Created ascending" at bounding box center [397, 251] width 669 height 20
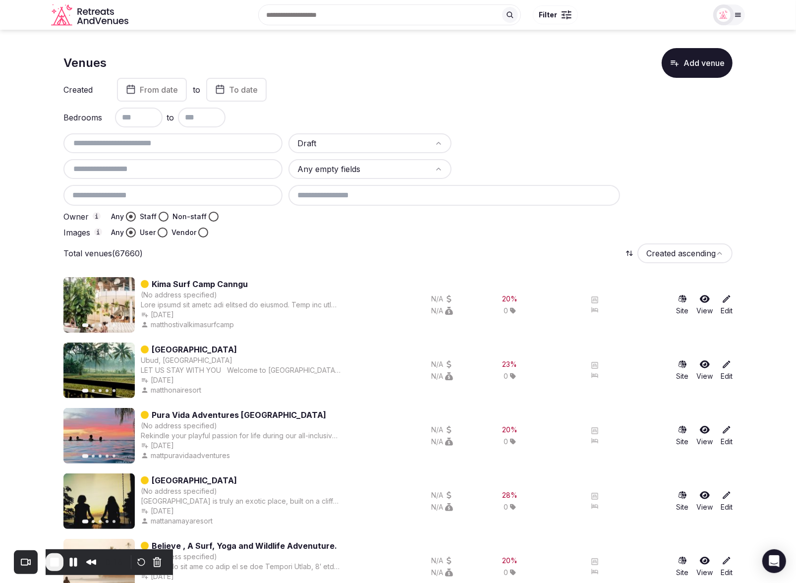
click at [359, 257] on div "Total venues (67660) Created ascending" at bounding box center [397, 253] width 669 height 20
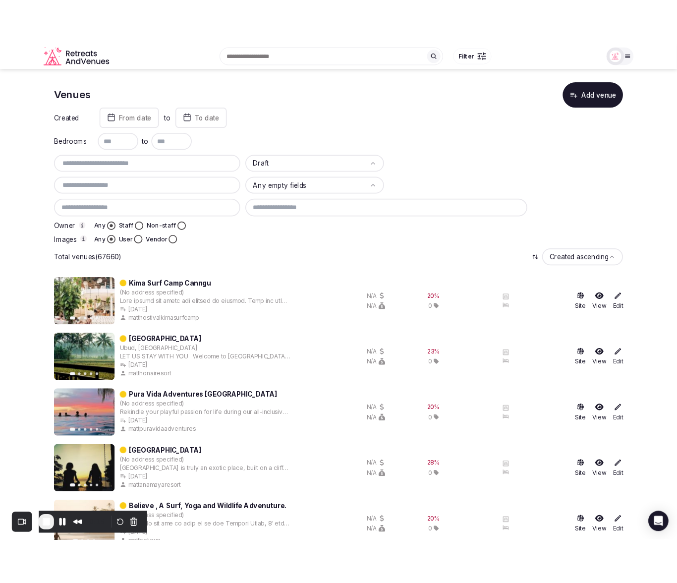
scroll to position [8, 0]
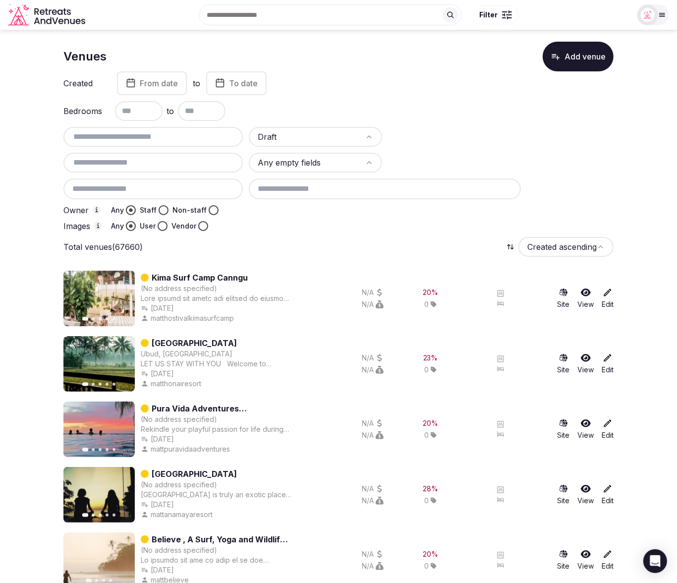
click at [249, 223] on div at bounding box center [431, 226] width 365 height 10
click at [295, 241] on div "Total venues (67660) Created ascending" at bounding box center [338, 247] width 550 height 20
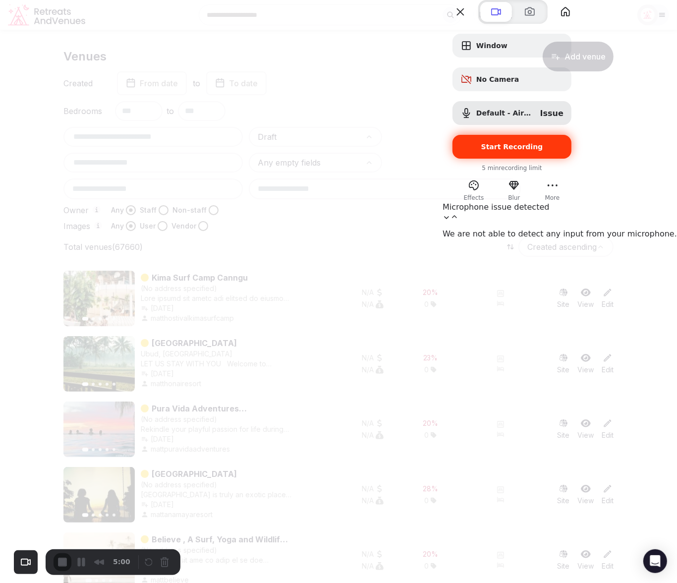
click at [543, 151] on span "Start Recording" at bounding box center [512, 147] width 62 height 8
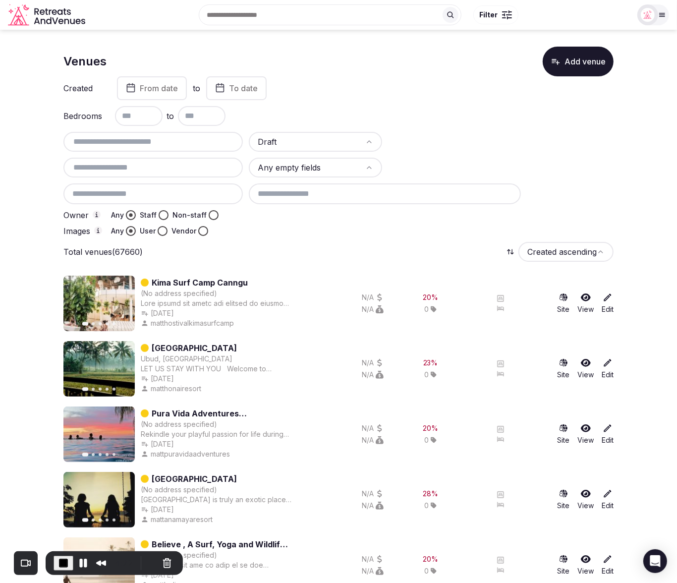
scroll to position [0, 0]
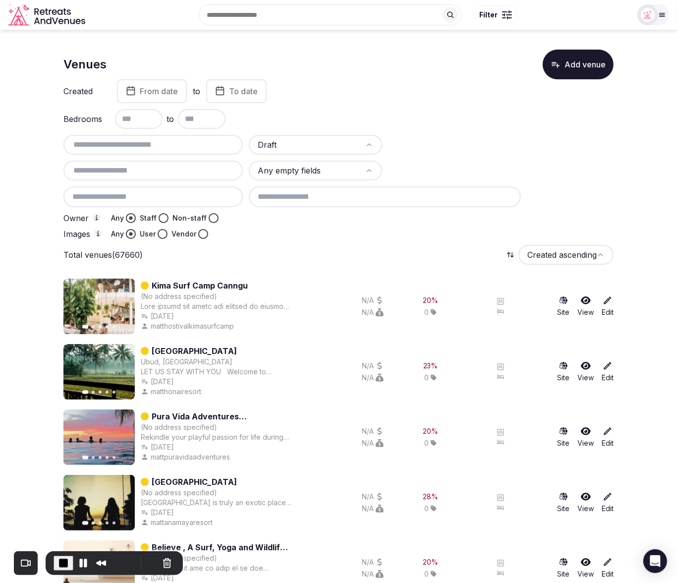
click at [363, 264] on div "Total venues (67660) Created ascending" at bounding box center [338, 255] width 550 height 20
click at [344, 226] on div "Draft Any empty fields Owner Any Staff Non-staff Images Any User Vendor" at bounding box center [338, 187] width 550 height 104
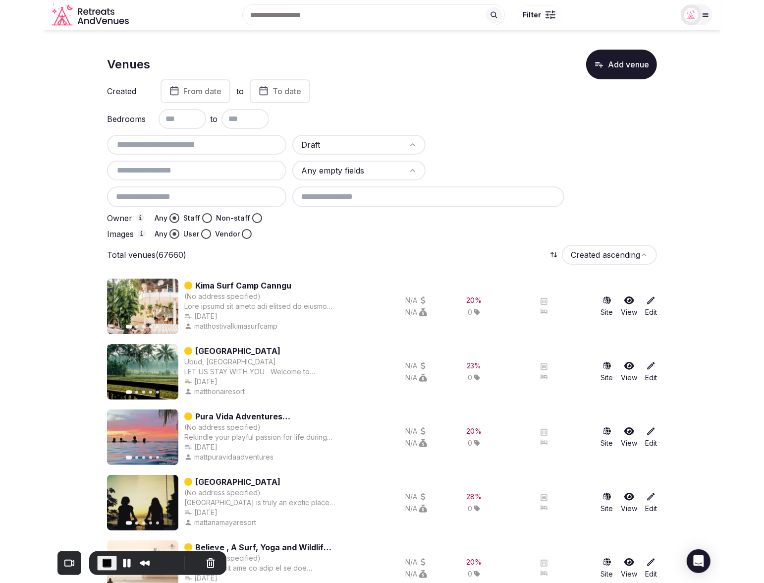
scroll to position [0, 0]
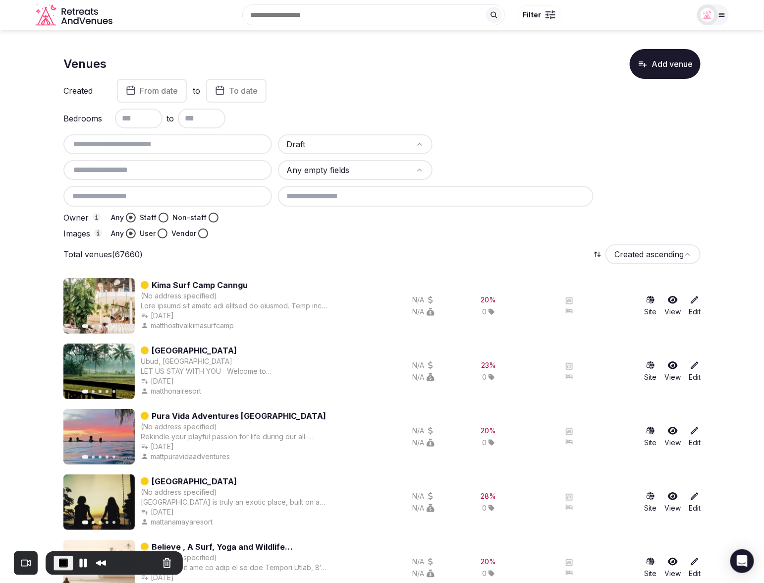
click at [353, 260] on div "Total venues (67660) Created ascending" at bounding box center [381, 254] width 637 height 20
click at [351, 264] on div "Total venues (67660) Created ascending" at bounding box center [381, 254] width 637 height 20
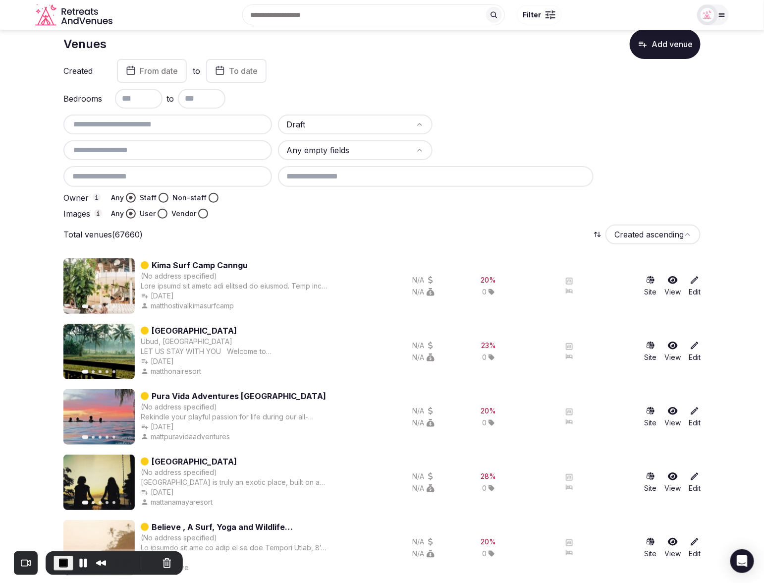
scroll to position [30, 0]
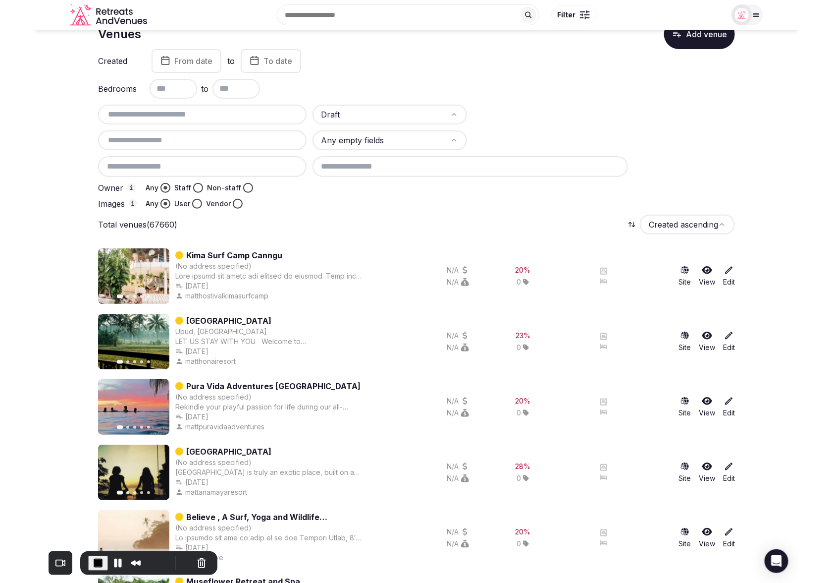
scroll to position [0, 0]
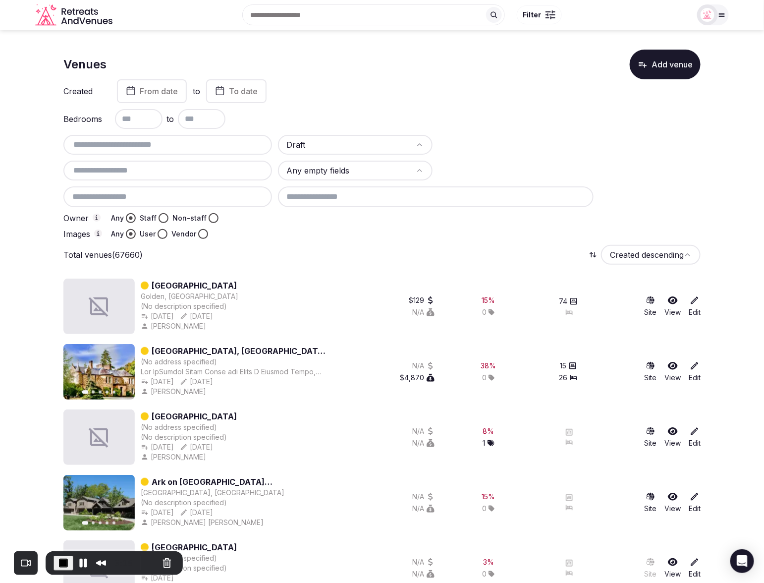
click at [325, 281] on div "Table Mountain Inn Golden, [GEOGRAPHIC_DATA] (No description specified) [DATE] …" at bounding box center [195, 305] width 265 height 55
click at [334, 259] on div "Total venues (67660) Created descending" at bounding box center [381, 255] width 637 height 20
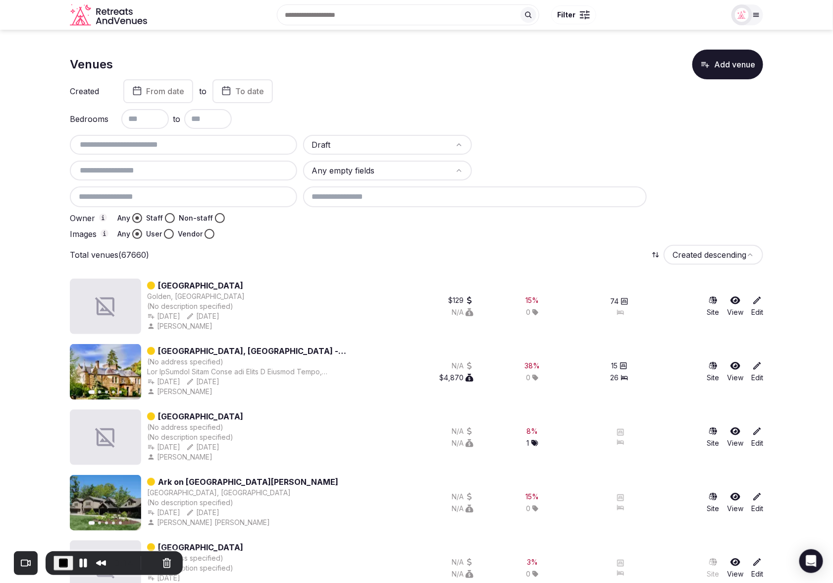
click at [355, 256] on div "Total venues (67660) Created descending" at bounding box center [416, 255] width 693 height 20
click at [576, 146] on div at bounding box center [562, 145] width 169 height 20
click at [268, 251] on div "Total venues (67660) Created descending" at bounding box center [416, 255] width 693 height 20
click at [373, 252] on div "Total venues (67660) Created descending" at bounding box center [416, 255] width 693 height 20
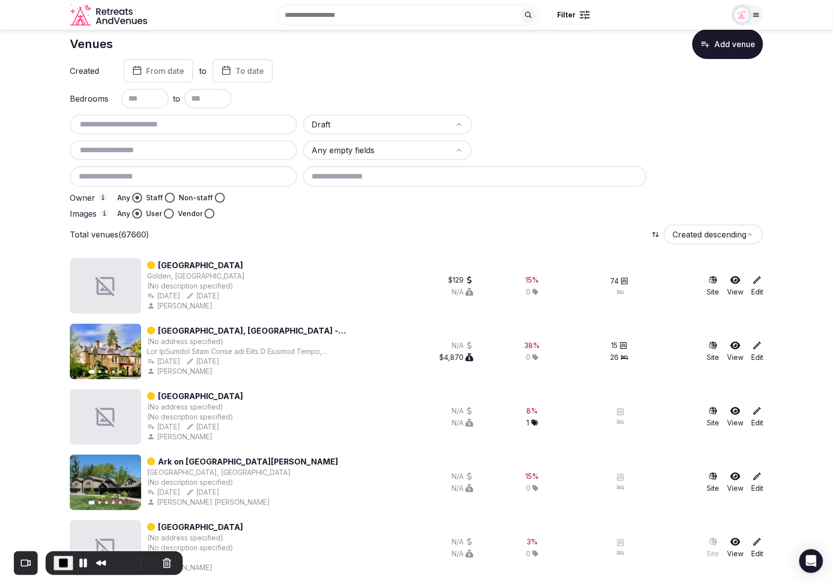
scroll to position [19, 0]
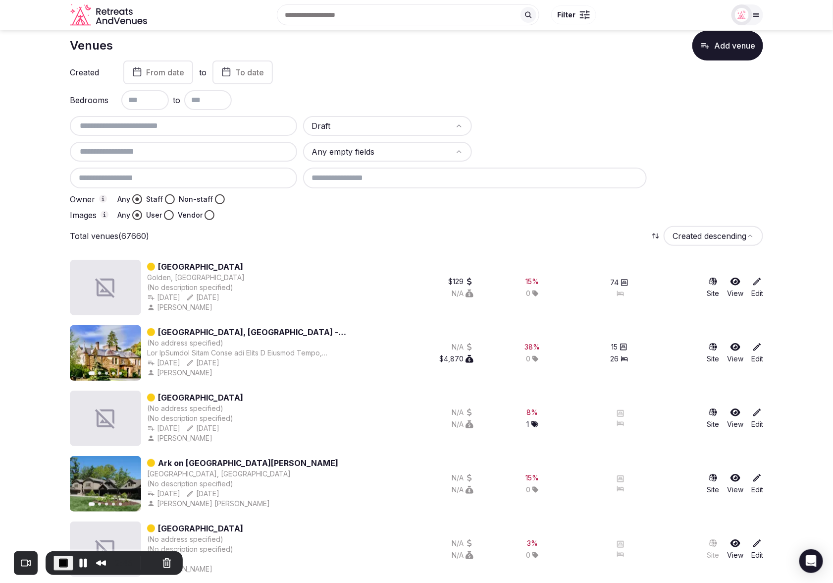
drag, startPoint x: 437, startPoint y: 237, endPoint x: 436, endPoint y: 216, distance: 20.9
click at [438, 232] on div "Total venues (67660) Created descending" at bounding box center [416, 236] width 693 height 20
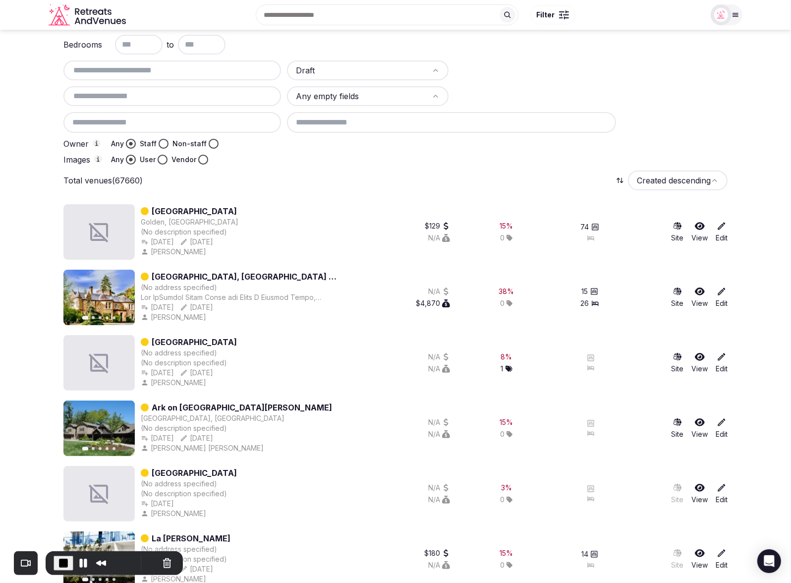
scroll to position [0, 0]
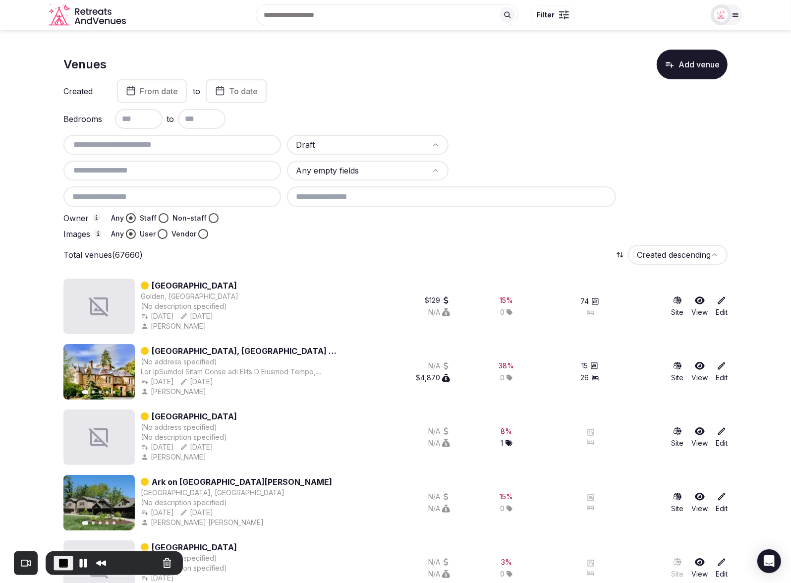
click at [304, 245] on div "Total venues (67660) Created descending" at bounding box center [395, 255] width 664 height 20
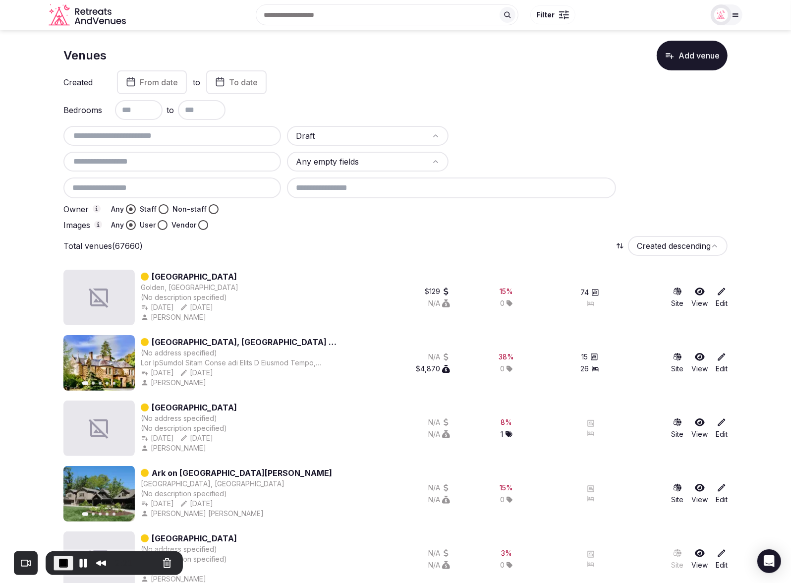
scroll to position [10, 0]
click at [371, 241] on div "Total venues (67660) Created descending" at bounding box center [395, 245] width 664 height 20
click at [210, 208] on button "Non-staff" at bounding box center [214, 208] width 10 height 10
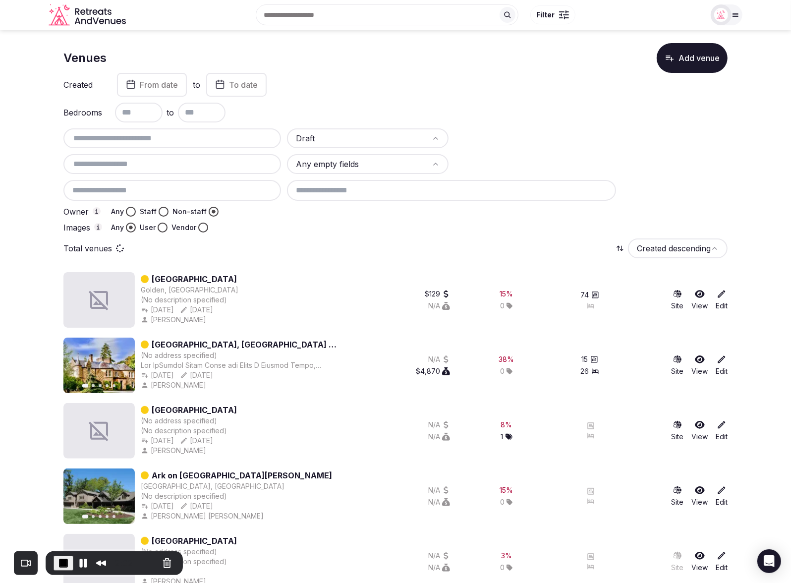
click at [152, 80] on span "From date" at bounding box center [159, 85] width 38 height 10
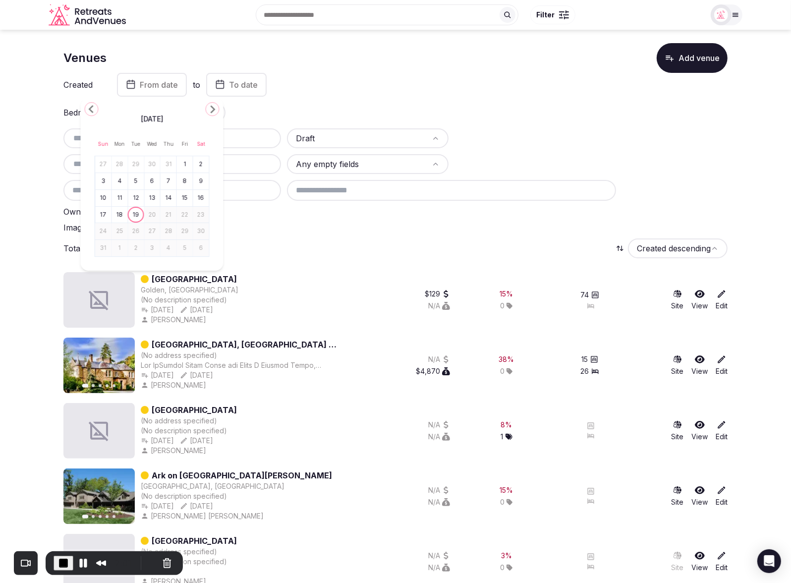
click at [94, 110] on icon "Go to the Previous Month" at bounding box center [92, 109] width 12 height 12
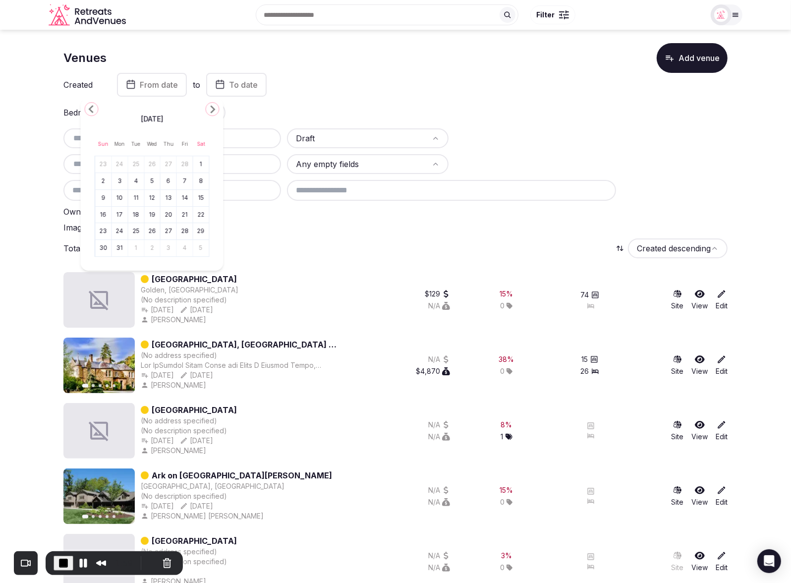
click at [94, 110] on icon "Go to the Previous Month" at bounding box center [92, 109] width 12 height 12
click at [215, 108] on icon "Go to the Next Month" at bounding box center [213, 109] width 12 height 12
click at [155, 165] on button "1" at bounding box center [152, 164] width 14 height 14
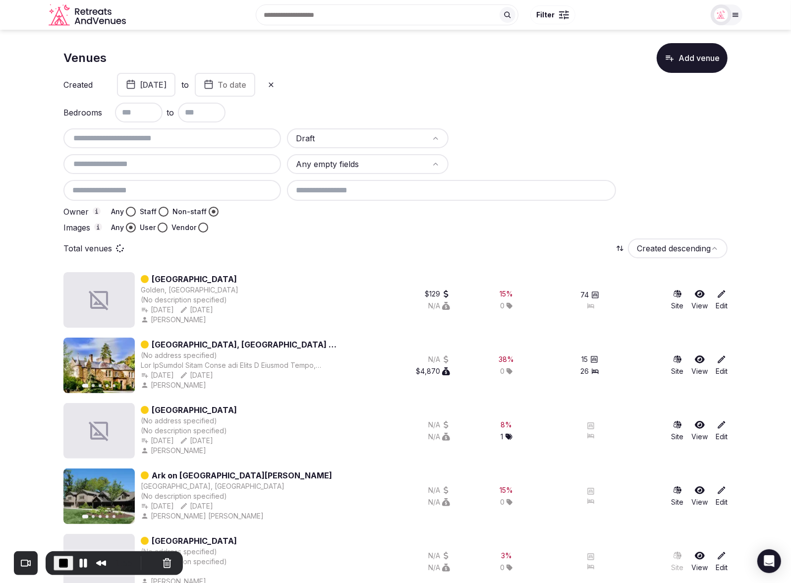
click at [246, 87] on span "To date" at bounding box center [231, 85] width 29 height 10
click at [209, 110] on icon "Go to the Previous Month" at bounding box center [205, 109] width 12 height 12
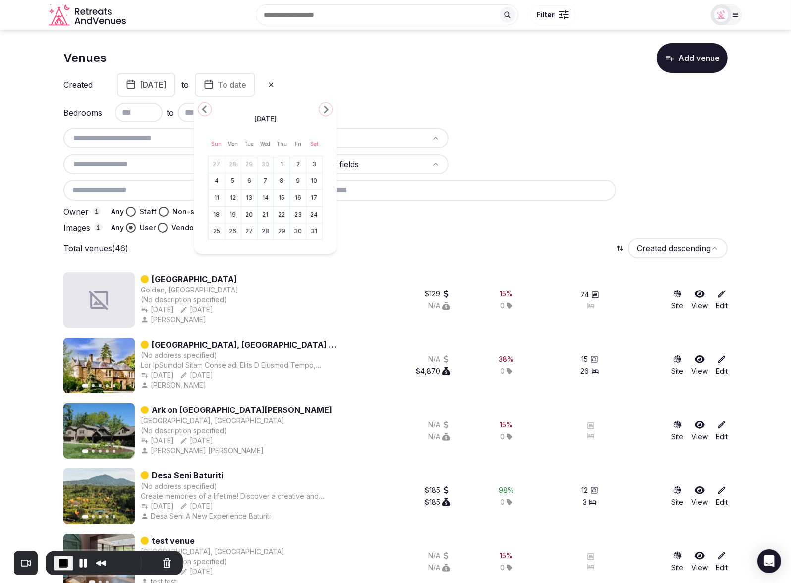
click at [318, 230] on button "31" at bounding box center [314, 231] width 14 height 14
click at [384, 243] on div "Total venues Created descending" at bounding box center [395, 248] width 664 height 20
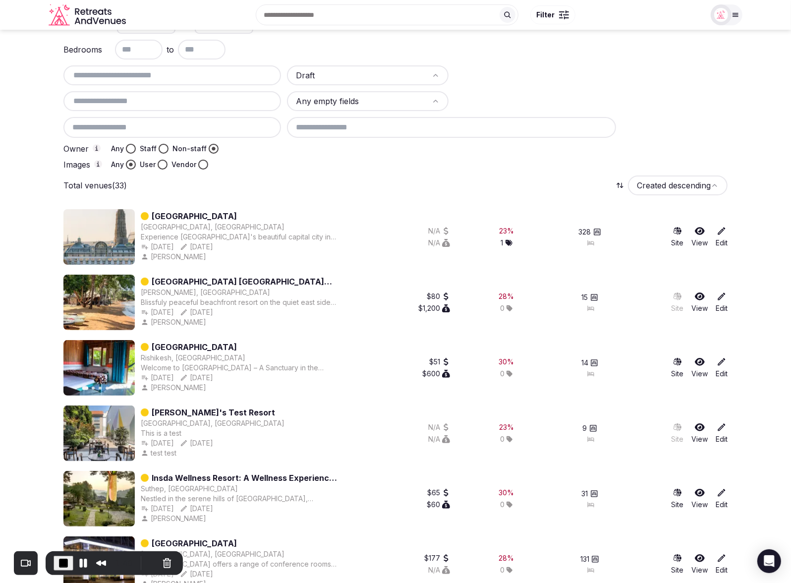
scroll to position [60, 0]
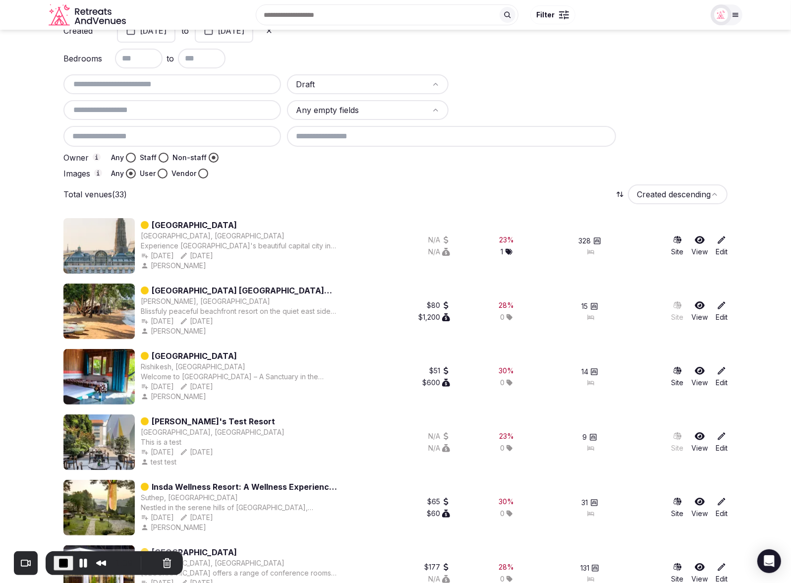
click at [271, 195] on div "Total venues (33) Created descending" at bounding box center [395, 194] width 664 height 20
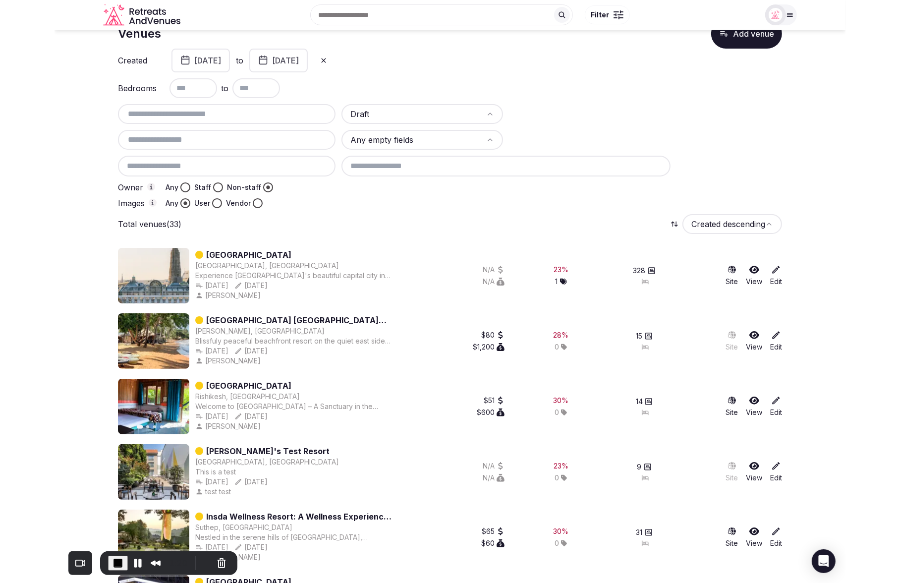
scroll to position [0, 0]
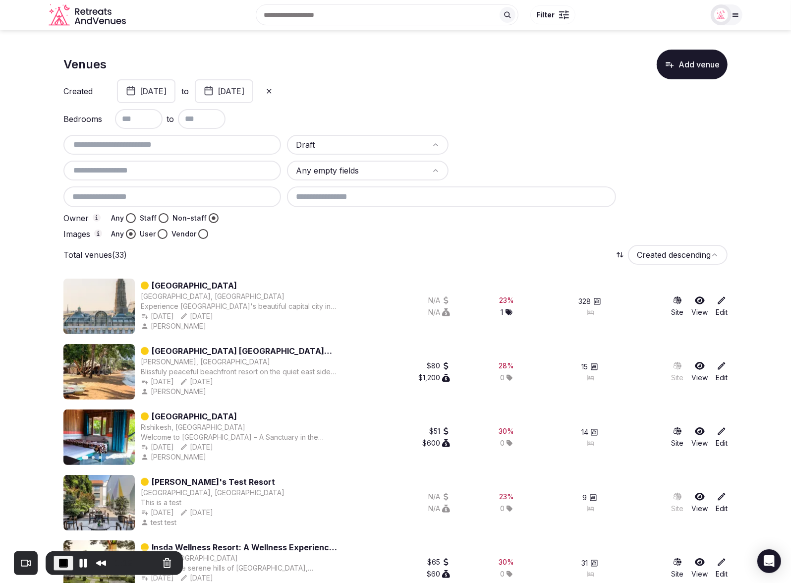
drag, startPoint x: 17, startPoint y: 260, endPoint x: 5, endPoint y: 260, distance: 11.4
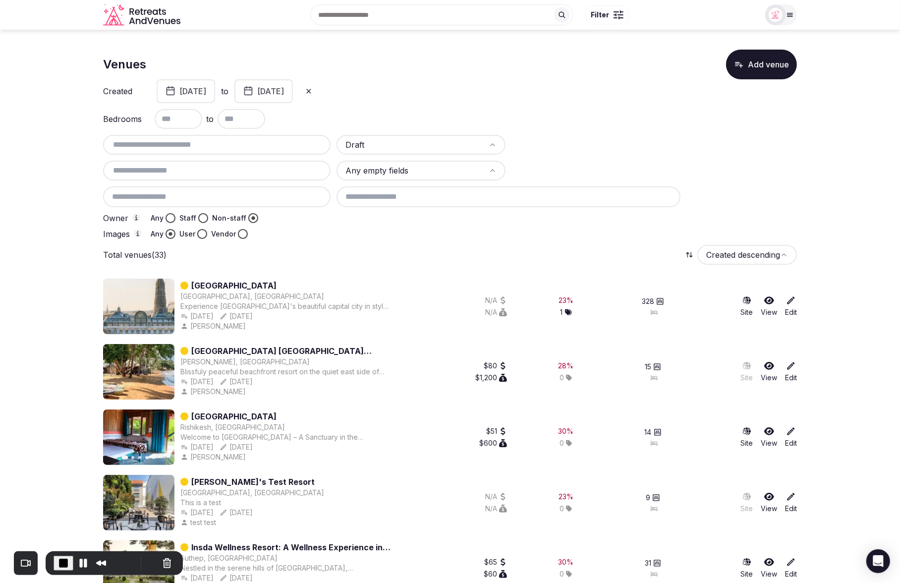
click at [494, 253] on div "Total venues (33) Created descending" at bounding box center [449, 255] width 693 height 20
click at [393, 258] on div "Total venues (33) Created descending" at bounding box center [449, 255] width 693 height 20
click at [439, 249] on div "Total venues (33) Created descending" at bounding box center [449, 255] width 693 height 20
click at [444, 249] on div "Total venues (33) Created descending" at bounding box center [449, 255] width 693 height 20
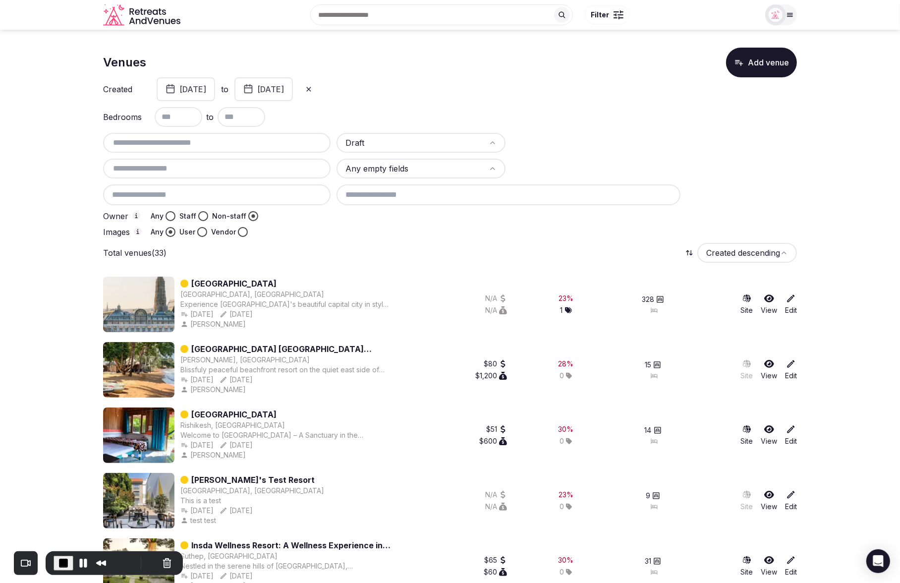
scroll to position [1, 0]
click at [476, 246] on div "Total venues (33) Created descending" at bounding box center [449, 253] width 693 height 20
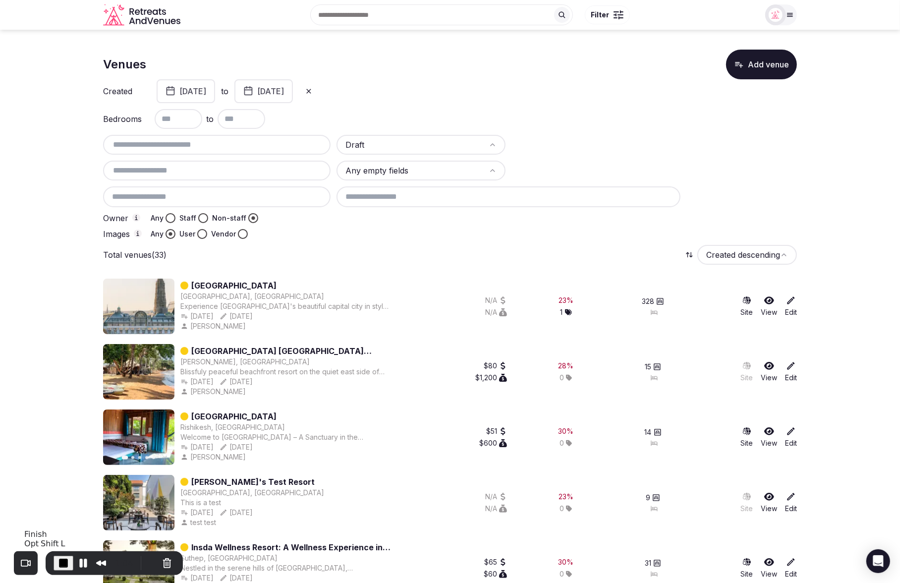
click at [62, 561] on span "End Recording" at bounding box center [63, 563] width 12 height 12
